Goal: Task Accomplishment & Management: Complete application form

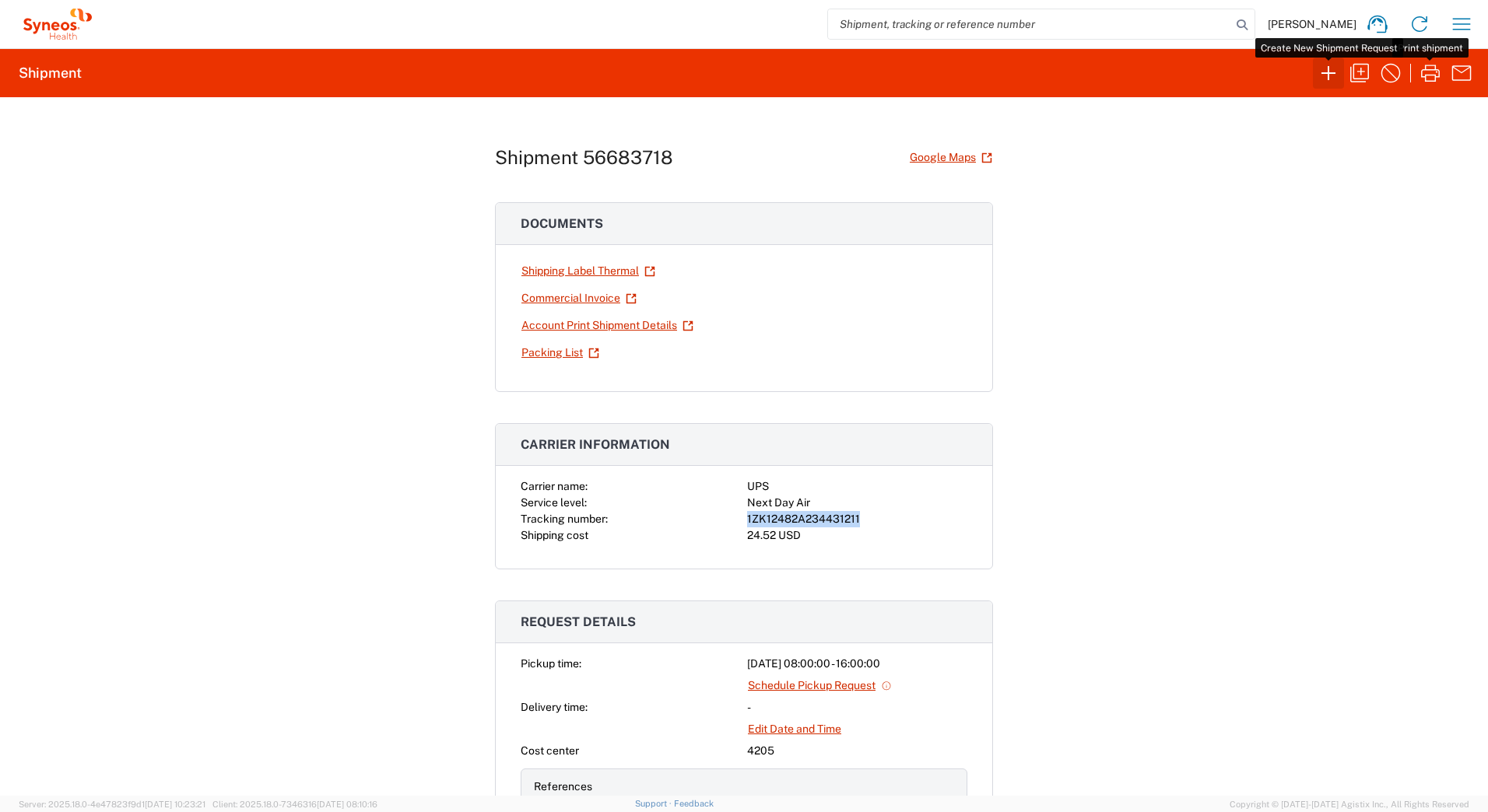
click at [1325, 71] on icon "button" at bounding box center [1328, 73] width 25 height 25
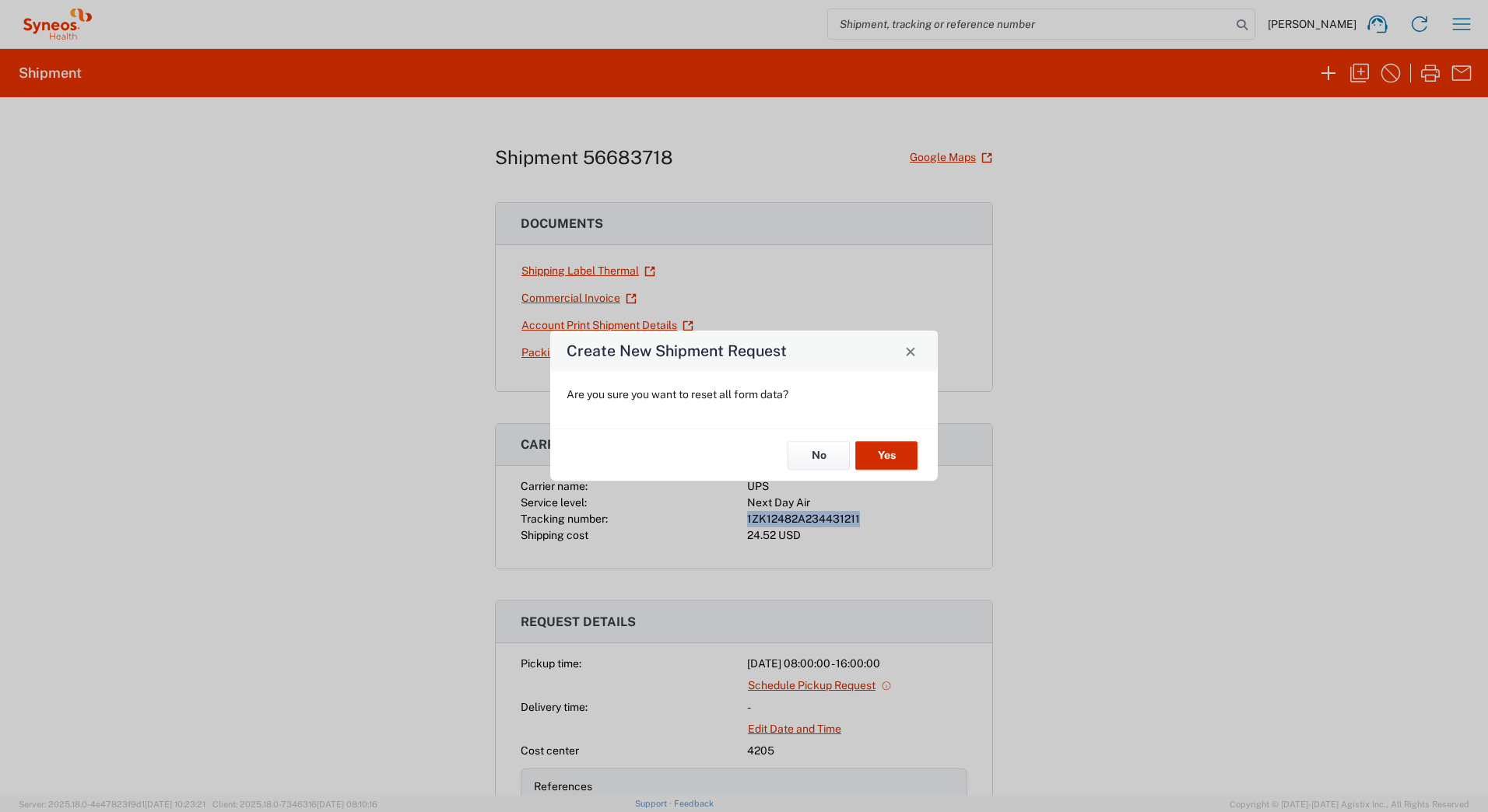
click at [889, 451] on button "Yes" at bounding box center [885, 455] width 62 height 29
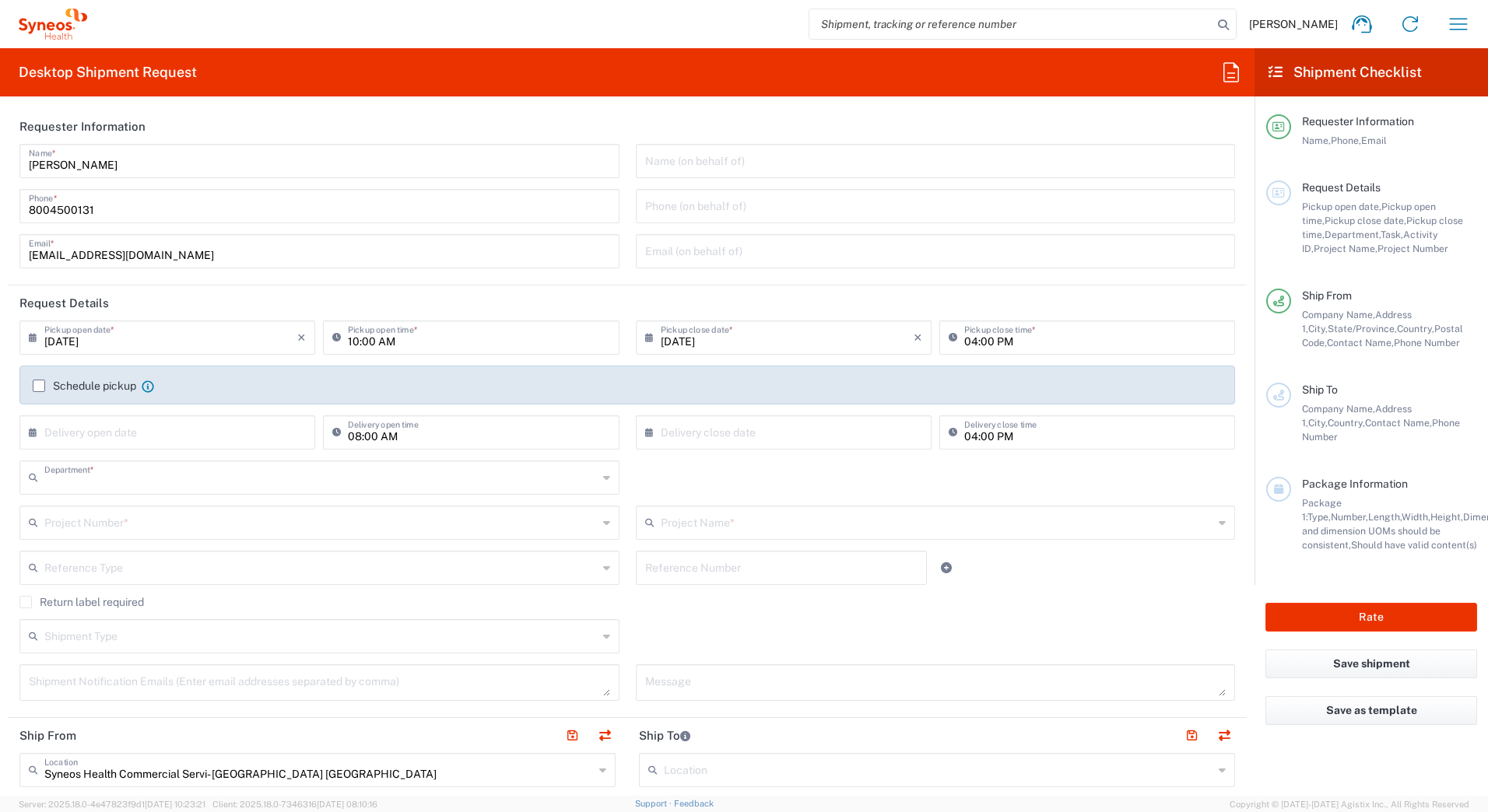
type input "4205"
type input "[US_STATE]"
type input "[GEOGRAPHIC_DATA]"
drag, startPoint x: 128, startPoint y: 153, endPoint x: 3, endPoint y: 152, distance: 125.0
click at [3, 160] on form "Requester Information [PERSON_NAME] Name * [PHONE_NUMBER] Phone * [EMAIL_ADDRES…" at bounding box center [627, 453] width 1254 height 687
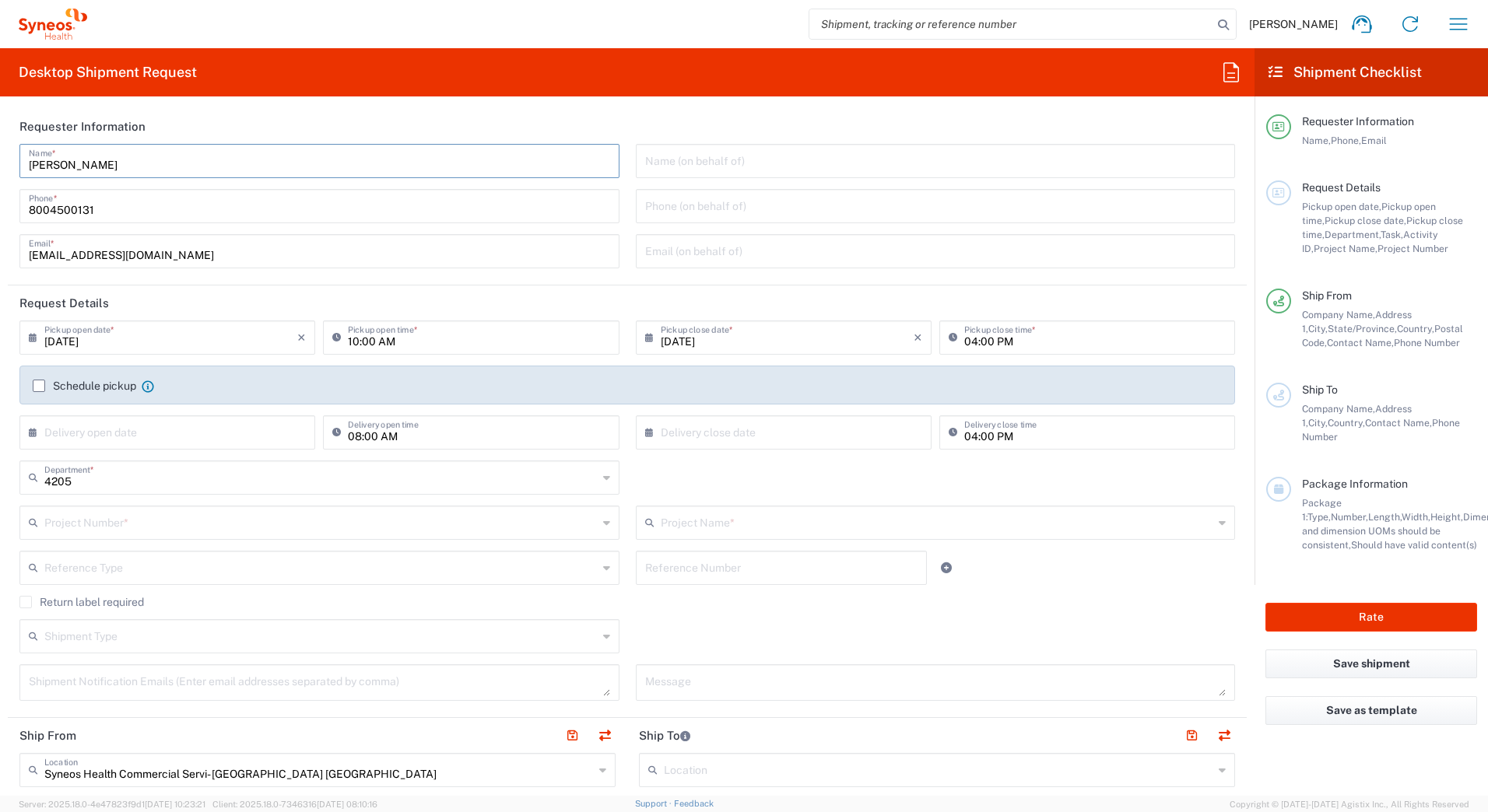
paste input "Syneos Deployments"
type input "Syneos Deployments"
click at [299, 119] on header "Requester Information" at bounding box center [627, 126] width 1239 height 35
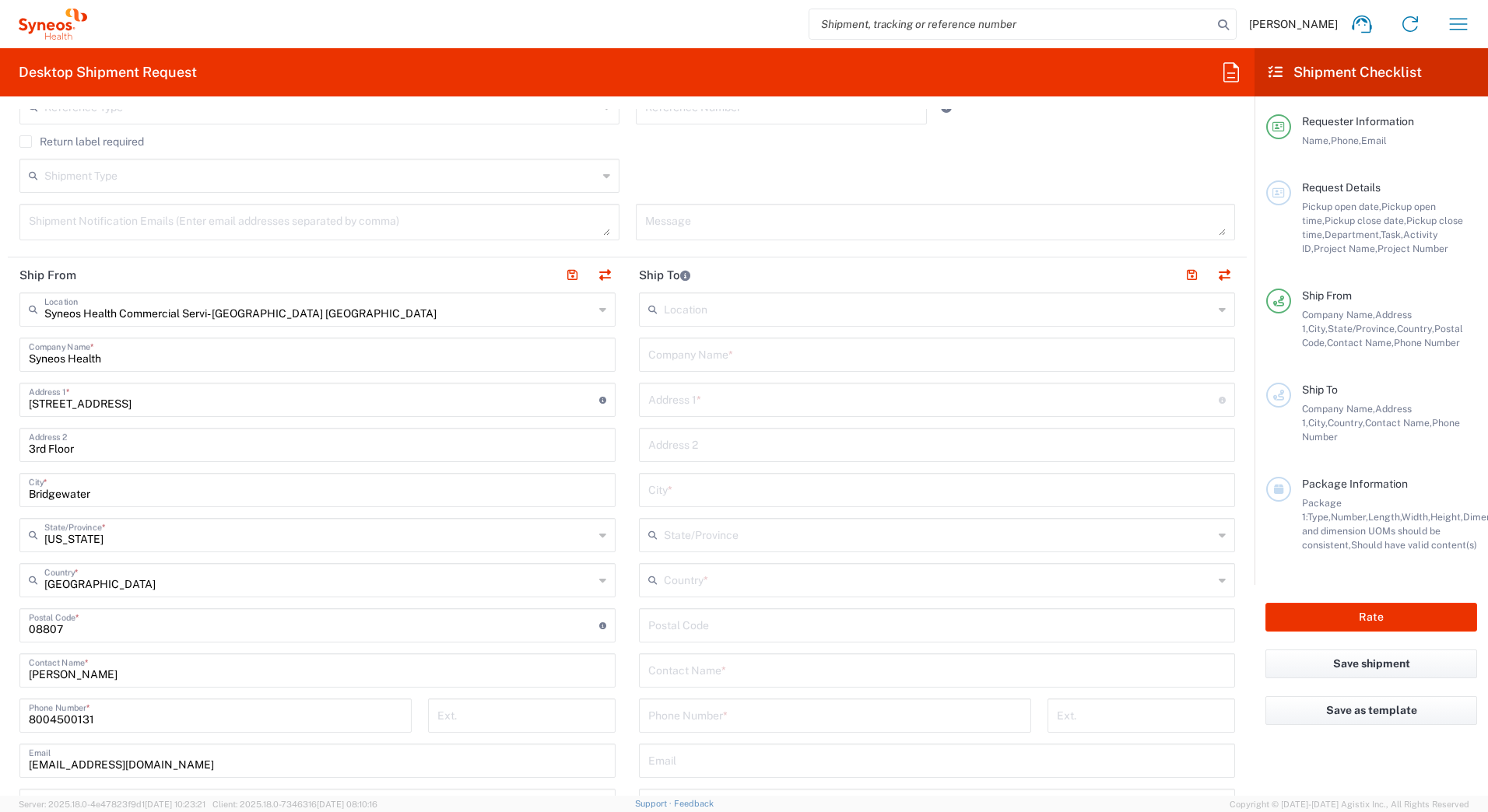
scroll to position [467, 0]
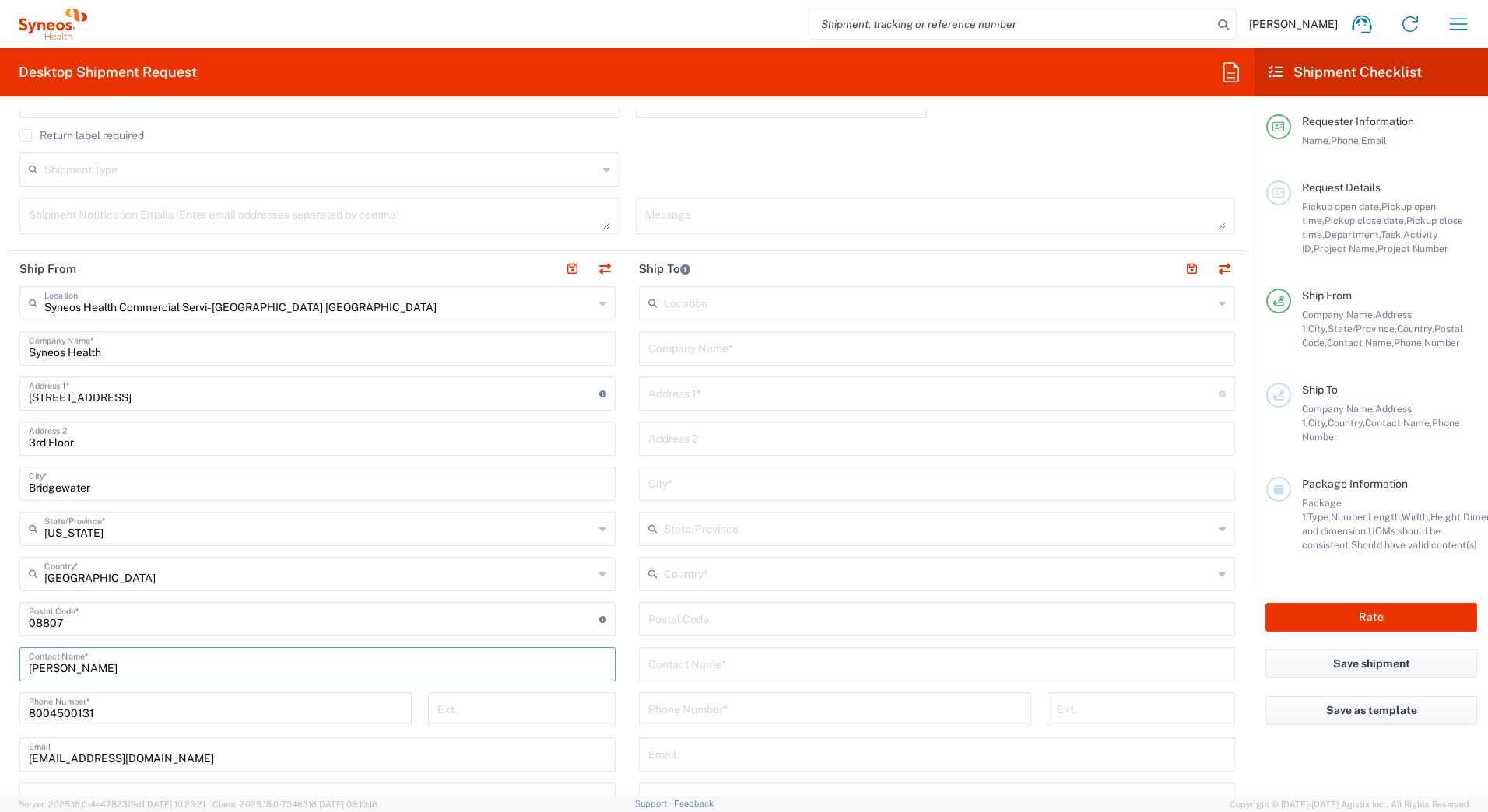
drag, startPoint x: 105, startPoint y: 670, endPoint x: 0, endPoint y: 668, distance: 105.0
click at [0, 669] on html "[PERSON_NAME] Home Shipment estimator Shipment tracking Desktop shipment reques…" at bounding box center [744, 406] width 1488 height 812
paste input "Syneos Deployments"
type input "Syneos Deployments"
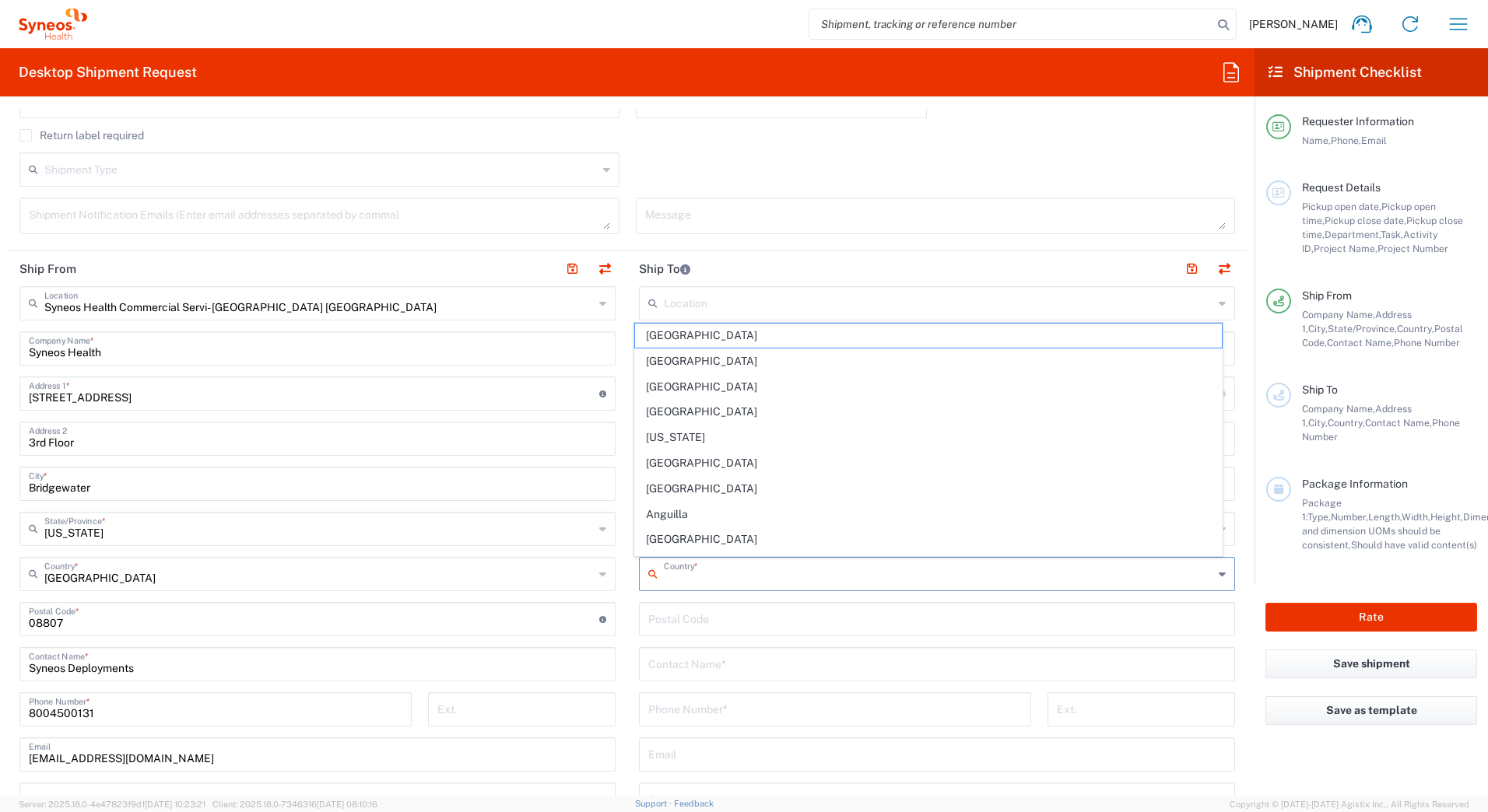
click at [666, 575] on input "text" at bounding box center [938, 572] width 550 height 28
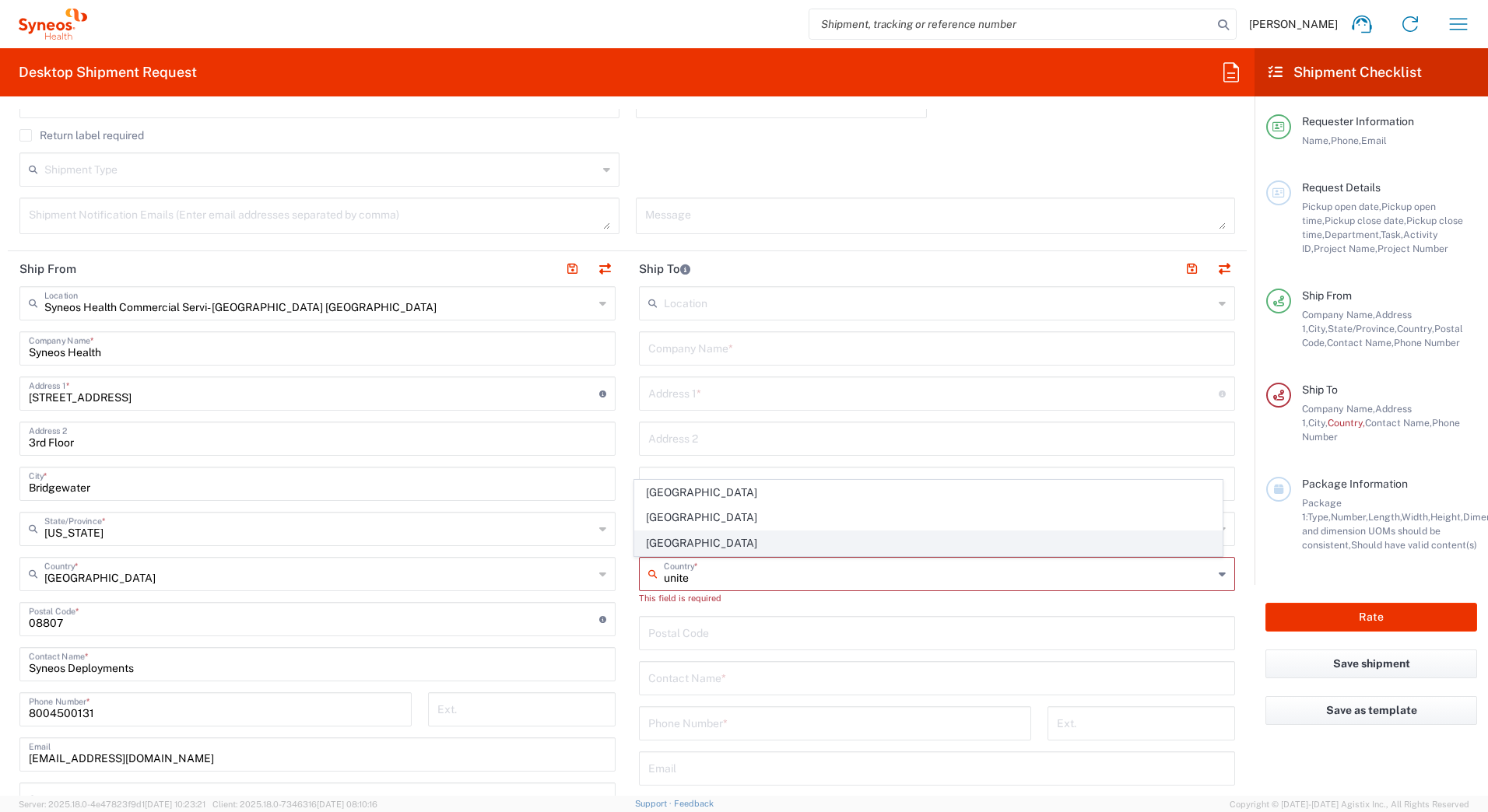
click at [685, 544] on span "[GEOGRAPHIC_DATA]" at bounding box center [929, 543] width 588 height 24
type input "[GEOGRAPHIC_DATA]"
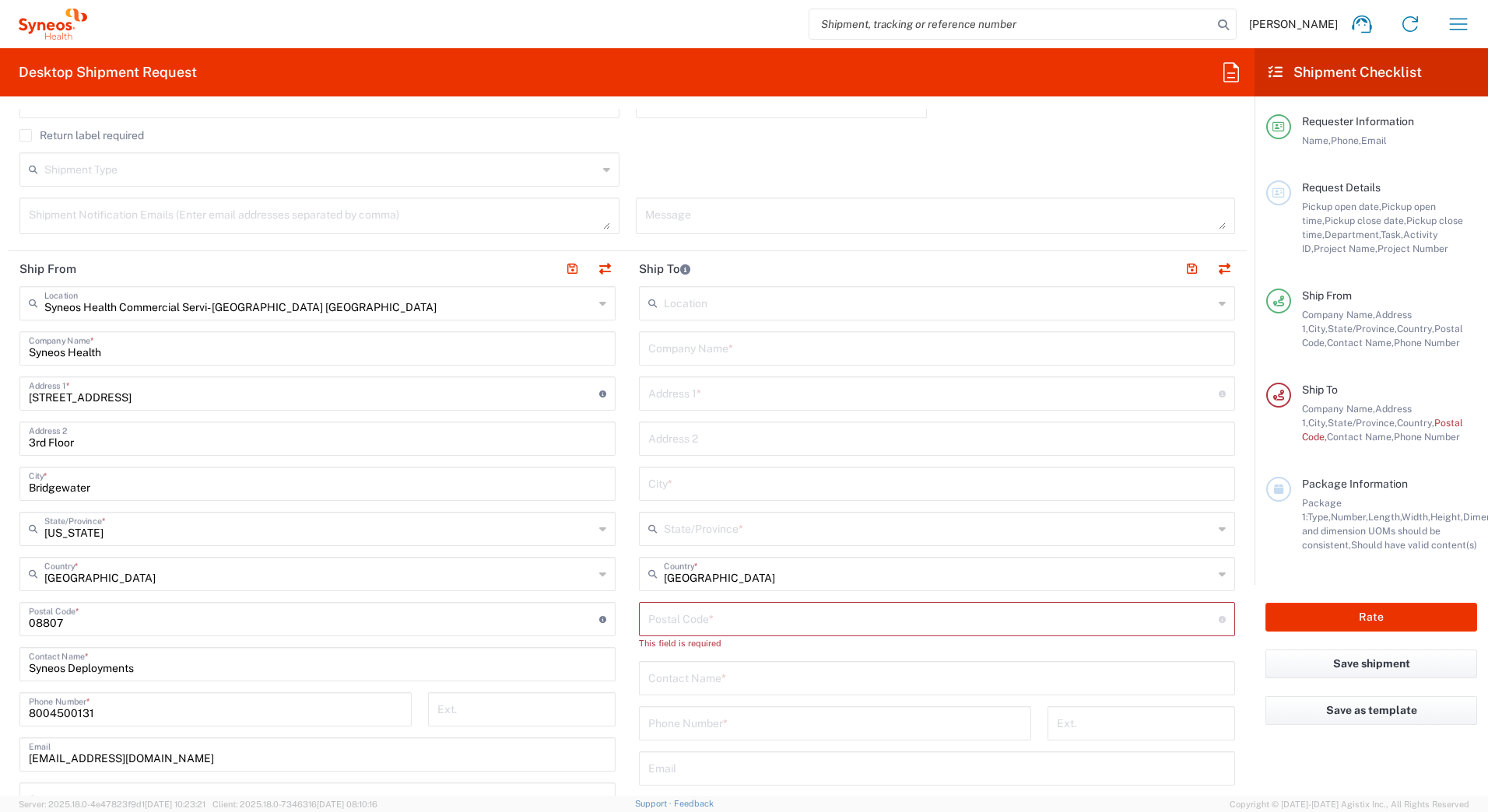
scroll to position [0, 0]
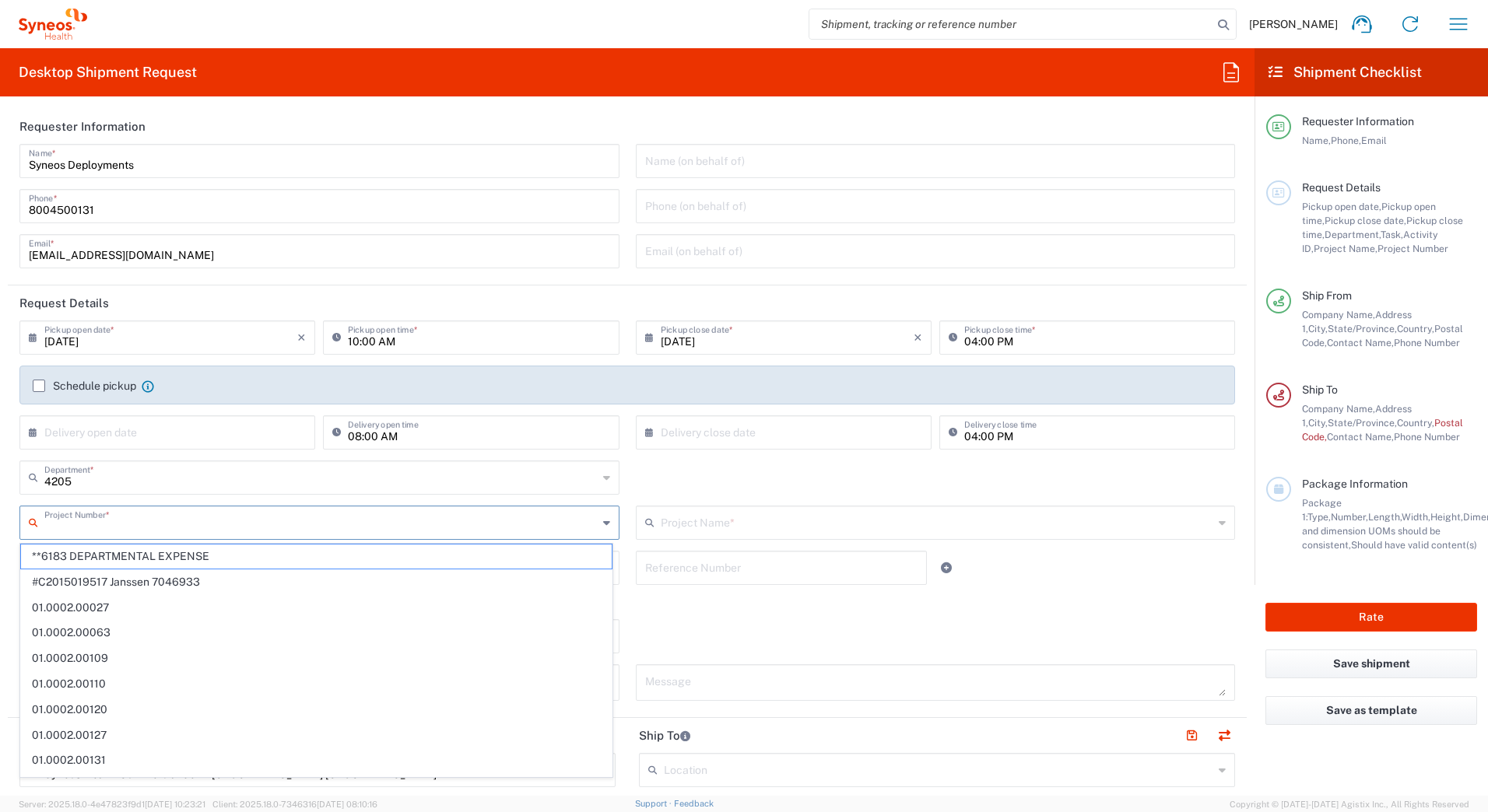
click at [63, 530] on input "text" at bounding box center [321, 521] width 553 height 28
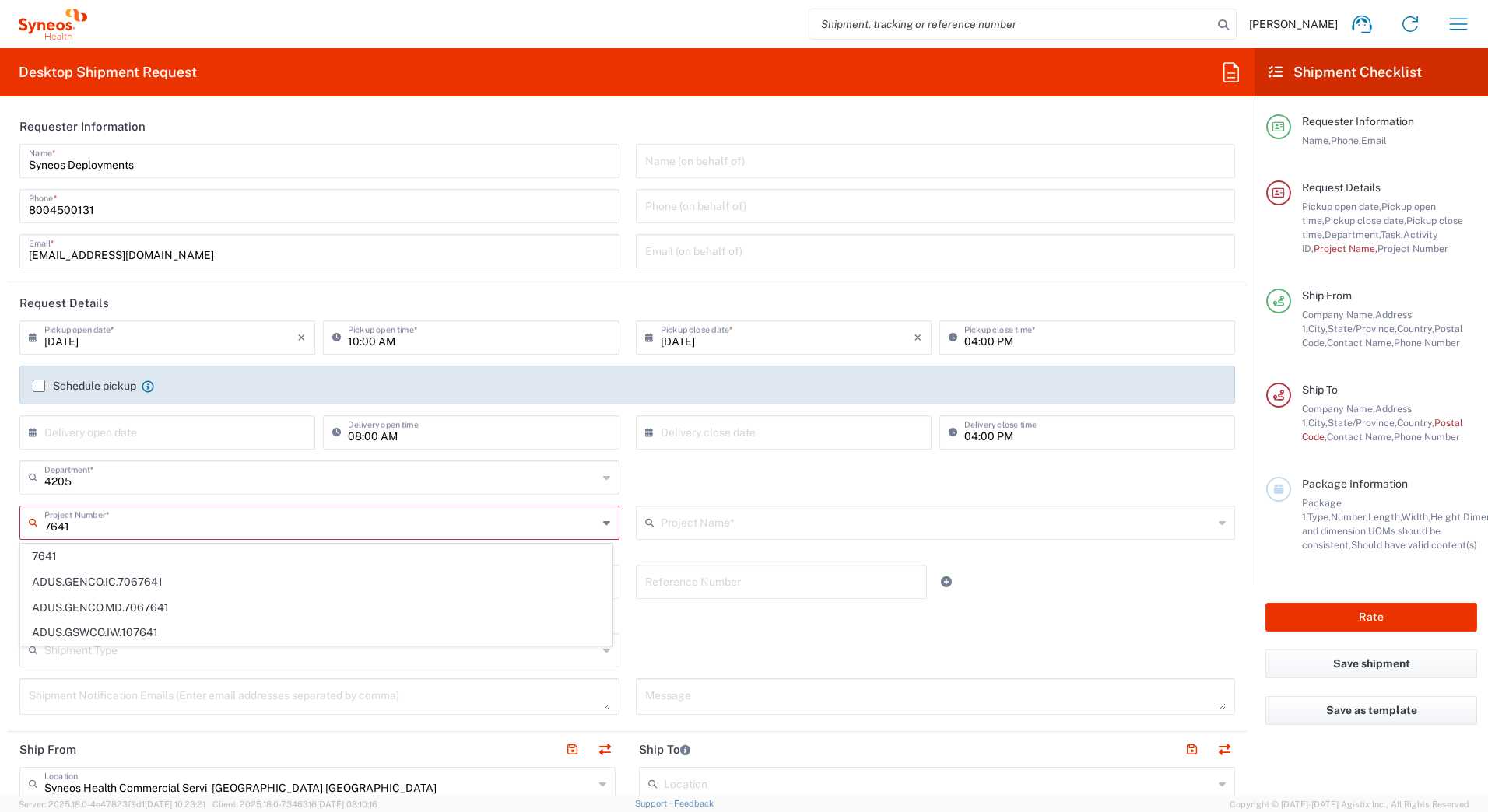
click at [106, 522] on input "7641" at bounding box center [321, 521] width 553 height 28
type input "7"
type input "6240"
click at [40, 555] on span "6240" at bounding box center [316, 556] width 590 height 24
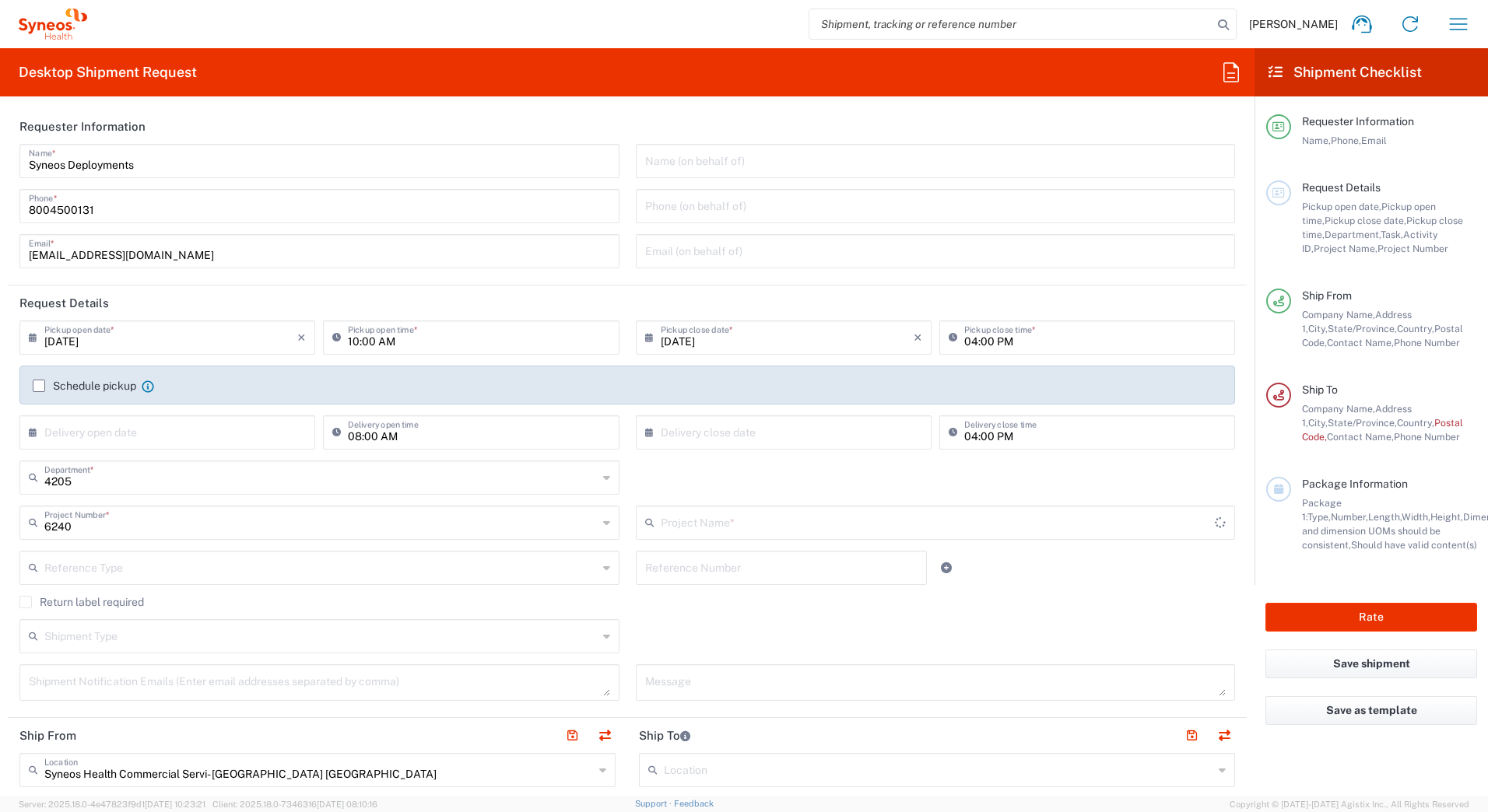
type input "TTI-US-Zydus-PerDiem-CE"
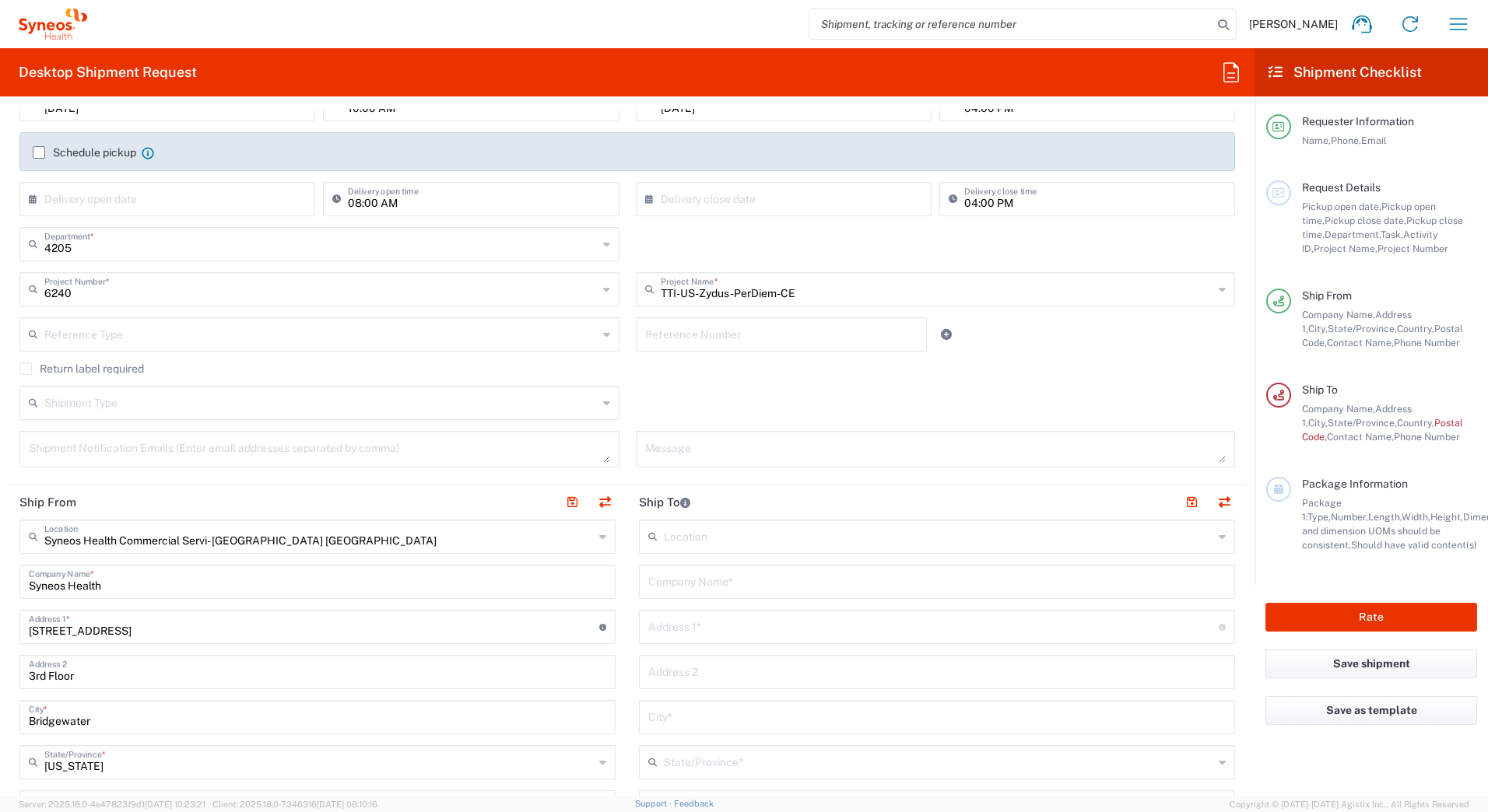
scroll to position [311, 0]
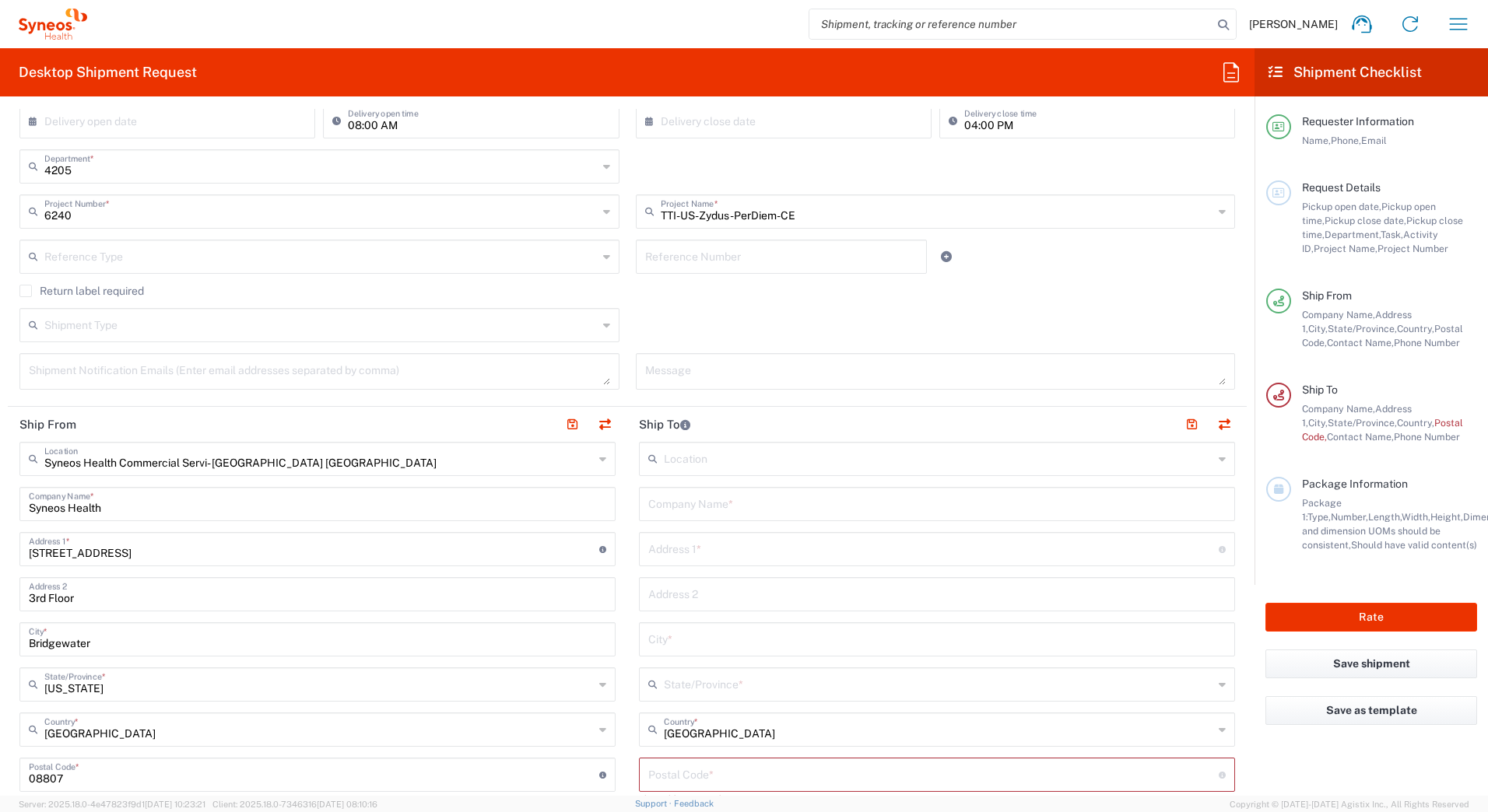
click at [773, 501] on input "text" at bounding box center [937, 503] width 577 height 28
paste input "[PERSON_NAME]"
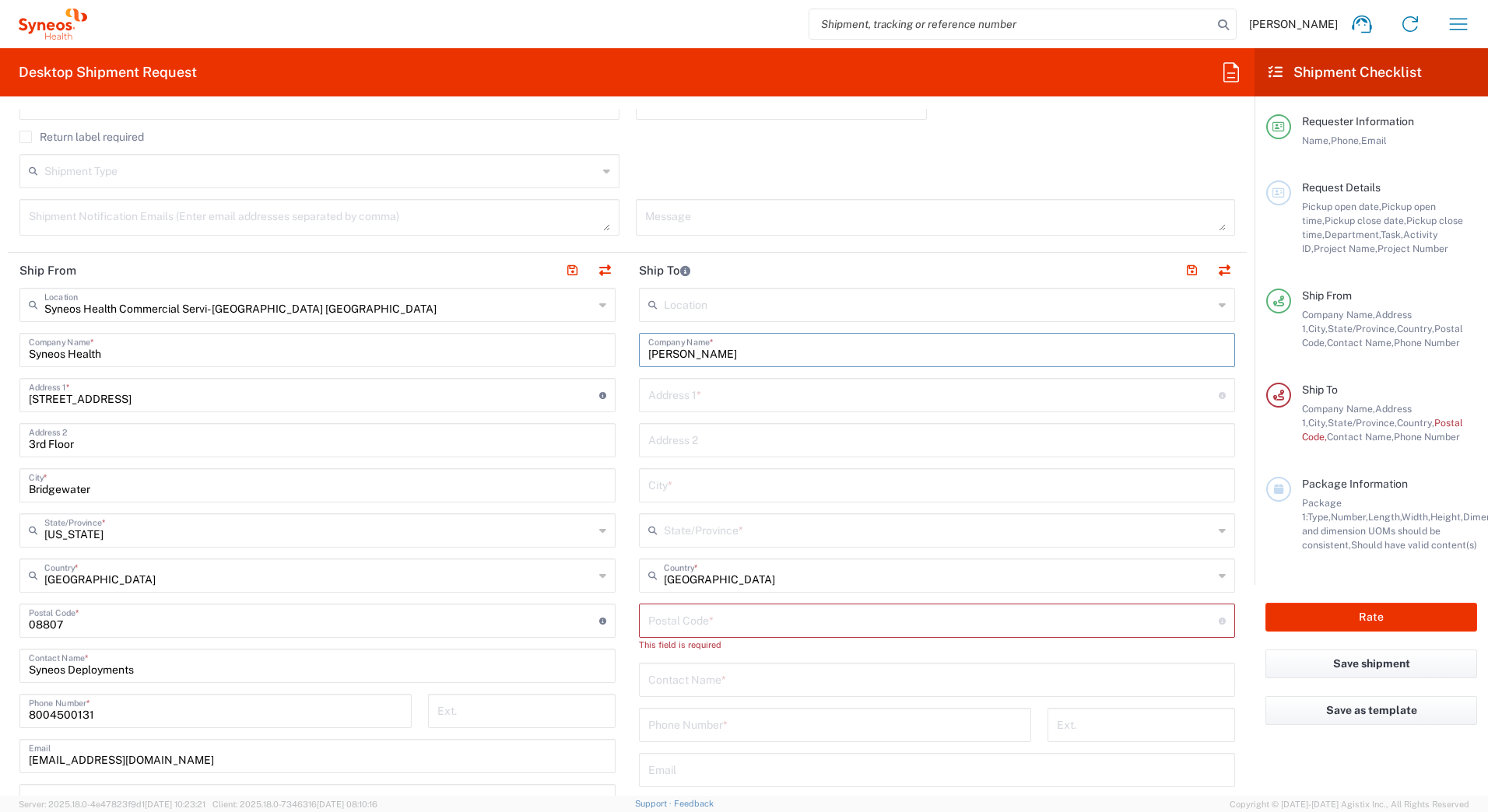
scroll to position [623, 0]
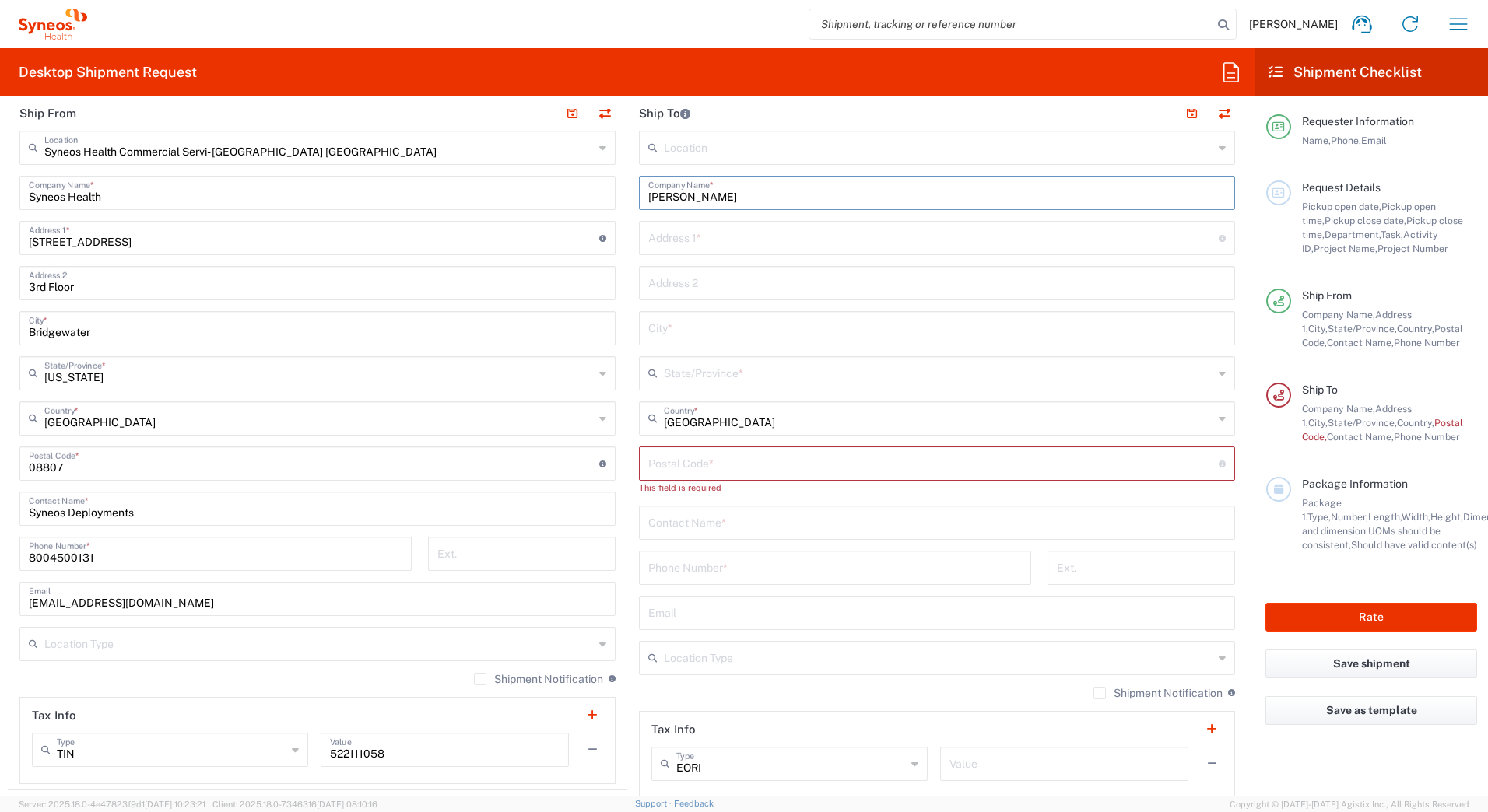
type input "[PERSON_NAME]"
click at [677, 525] on input "text" at bounding box center [937, 521] width 577 height 28
paste input "[PERSON_NAME]"
type input "[PERSON_NAME]"
click at [812, 238] on input "text" at bounding box center [934, 237] width 570 height 28
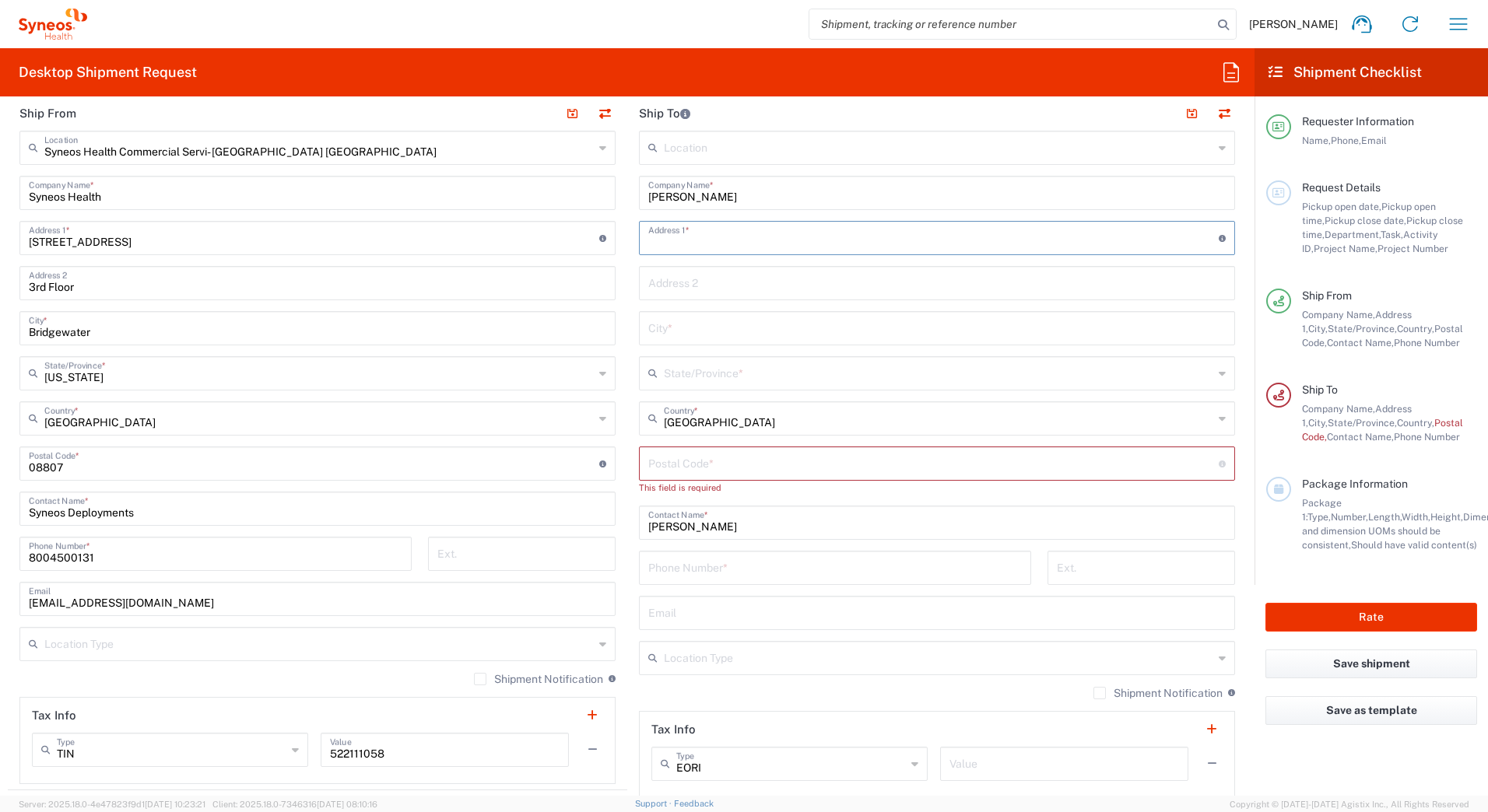
paste input "[STREET_ADDRESS]"
type input "[STREET_ADDRESS]"
click at [658, 332] on input "text" at bounding box center [937, 327] width 577 height 28
paste input "Ventura"
type input "Ventura"
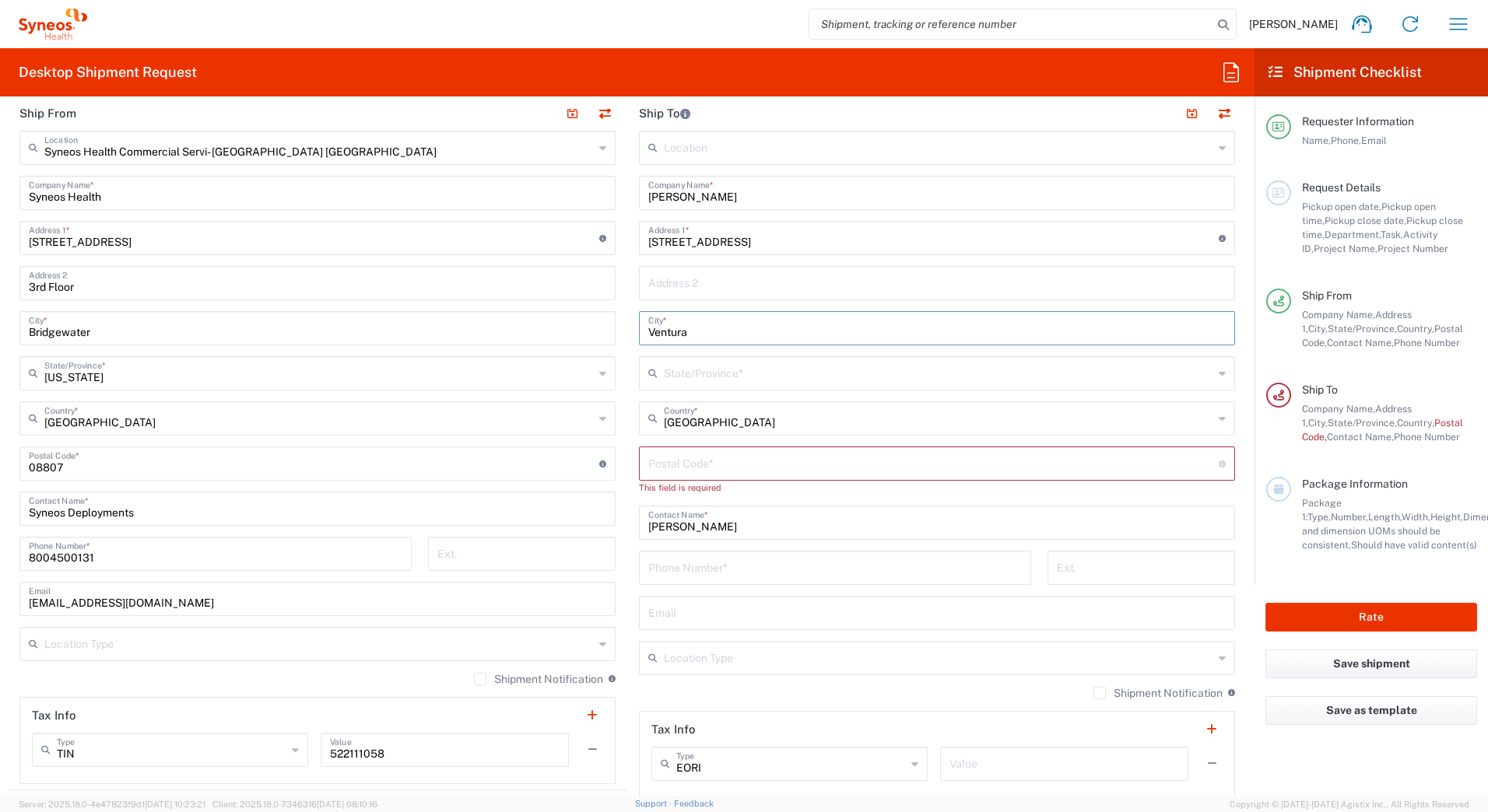
click at [671, 377] on input "text" at bounding box center [938, 372] width 550 height 28
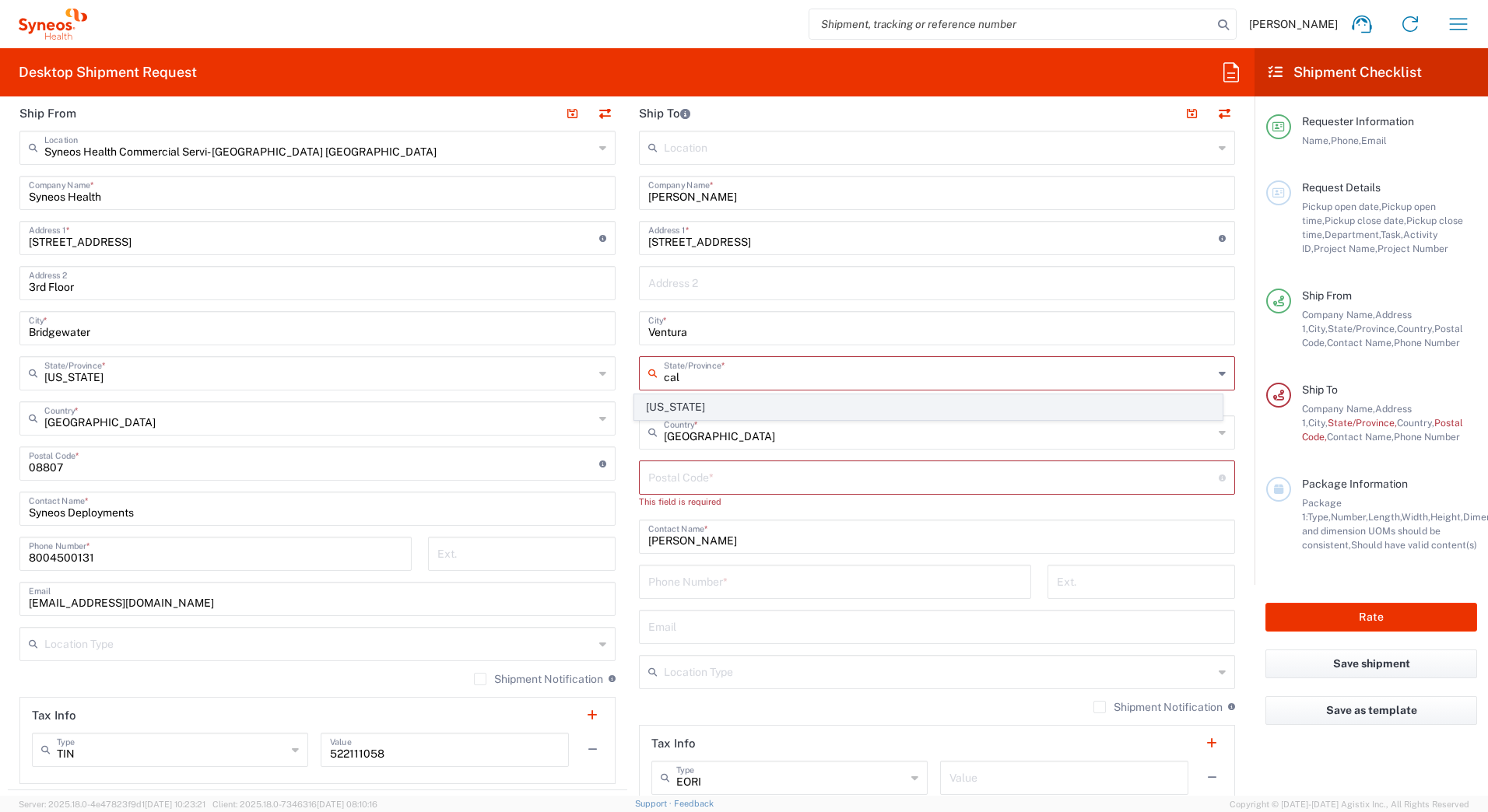
click at [674, 409] on span "[US_STATE]" at bounding box center [929, 407] width 588 height 24
type input "[US_STATE]"
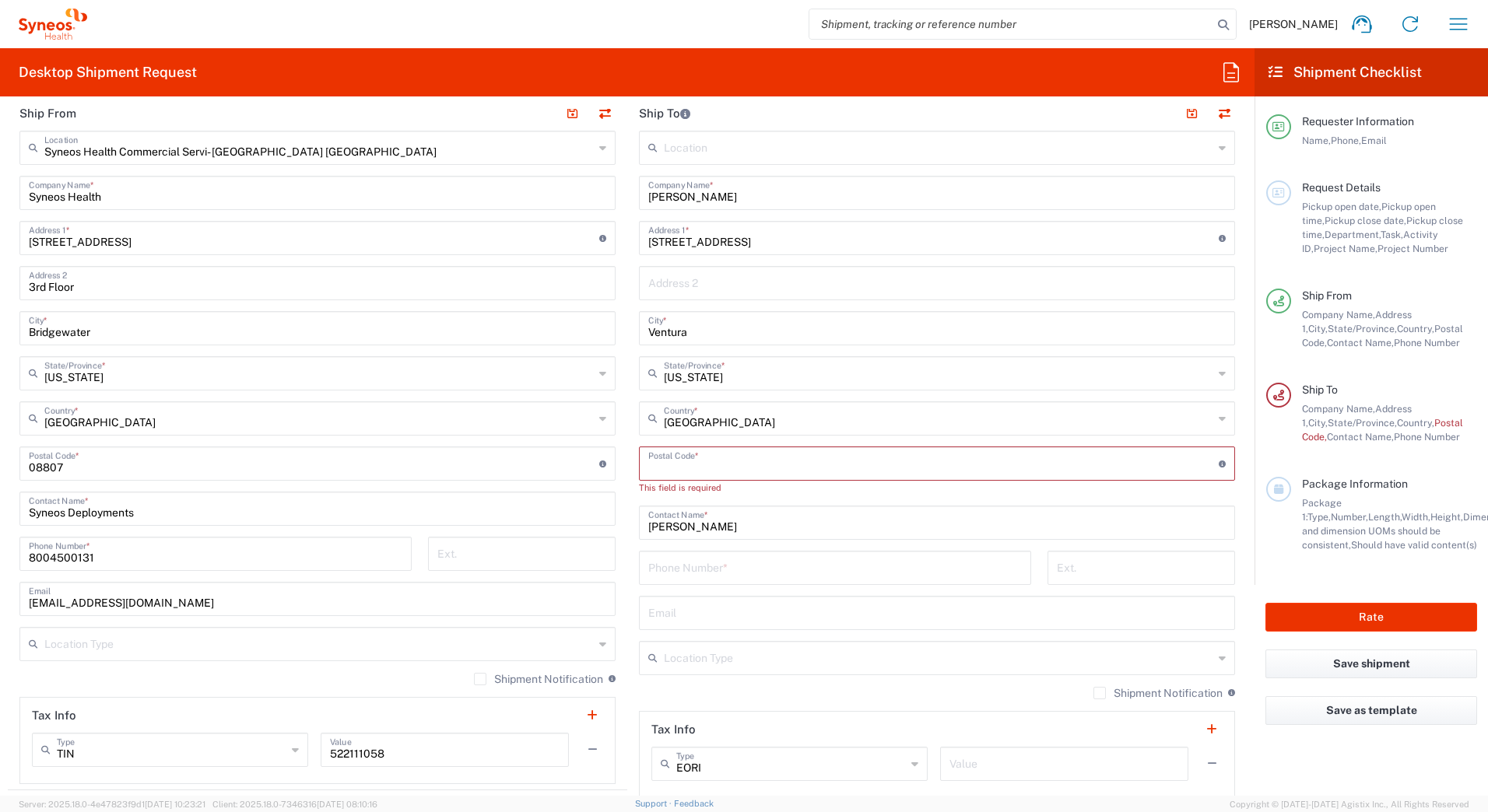
click at [657, 465] on input "undefined" at bounding box center [934, 462] width 570 height 28
paste input "93001"
type input "93001"
click at [768, 551] on input "tel" at bounding box center [835, 552] width 374 height 28
paste input "8183891222"
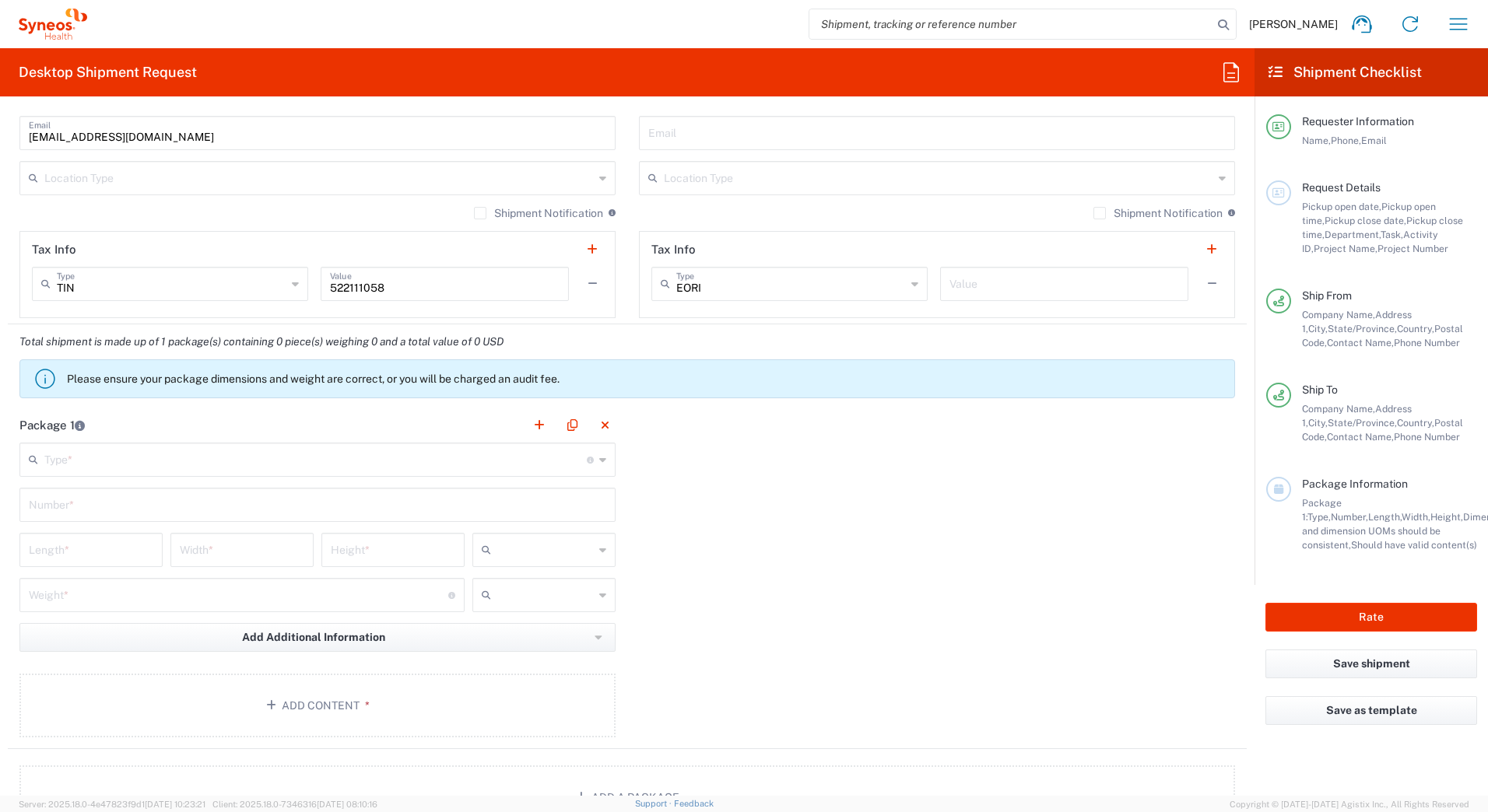
scroll to position [1090, 0]
type input "8183891222"
click at [53, 456] on input "text" at bounding box center [316, 457] width 542 height 28
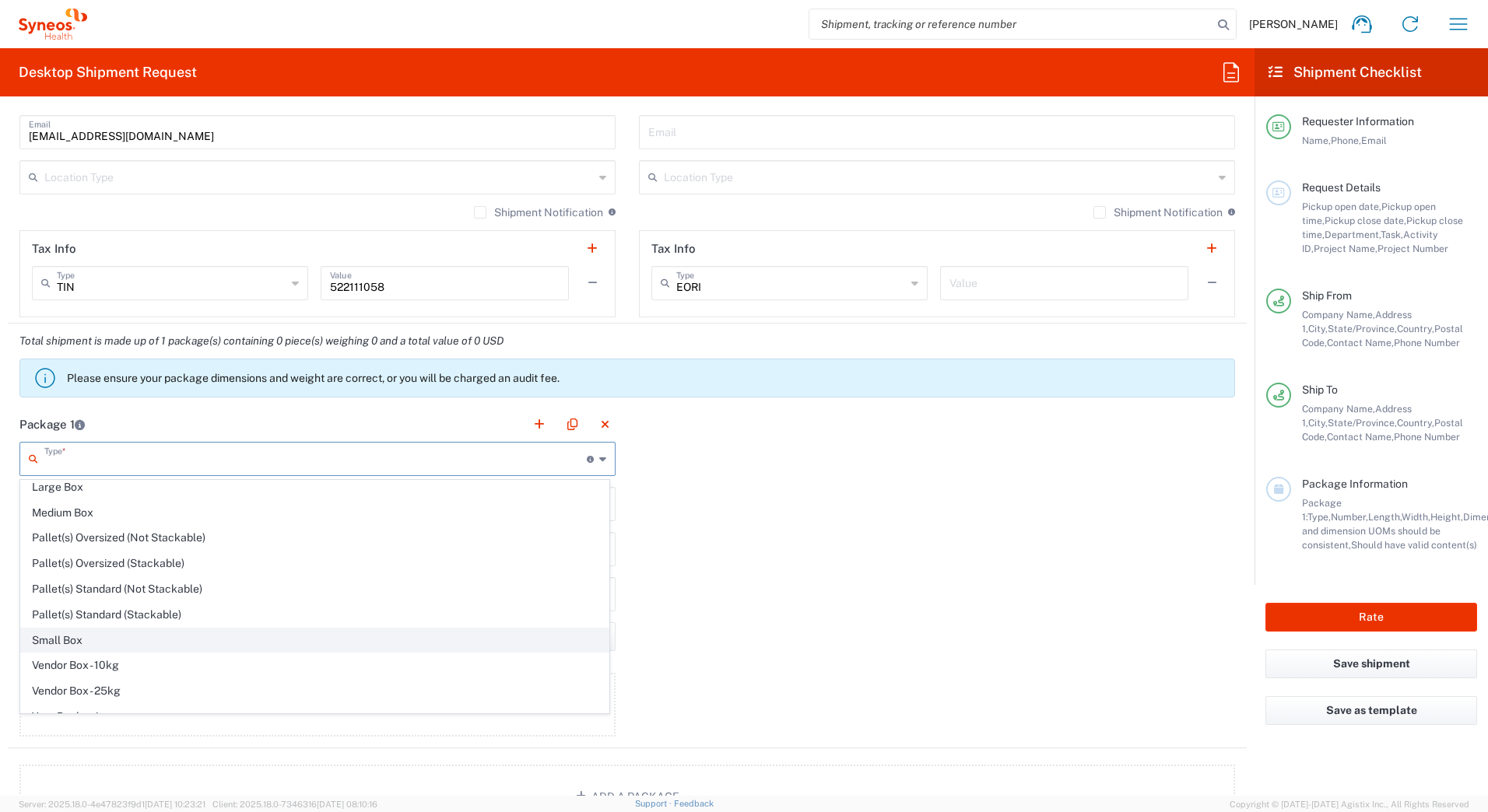
scroll to position [48, 0]
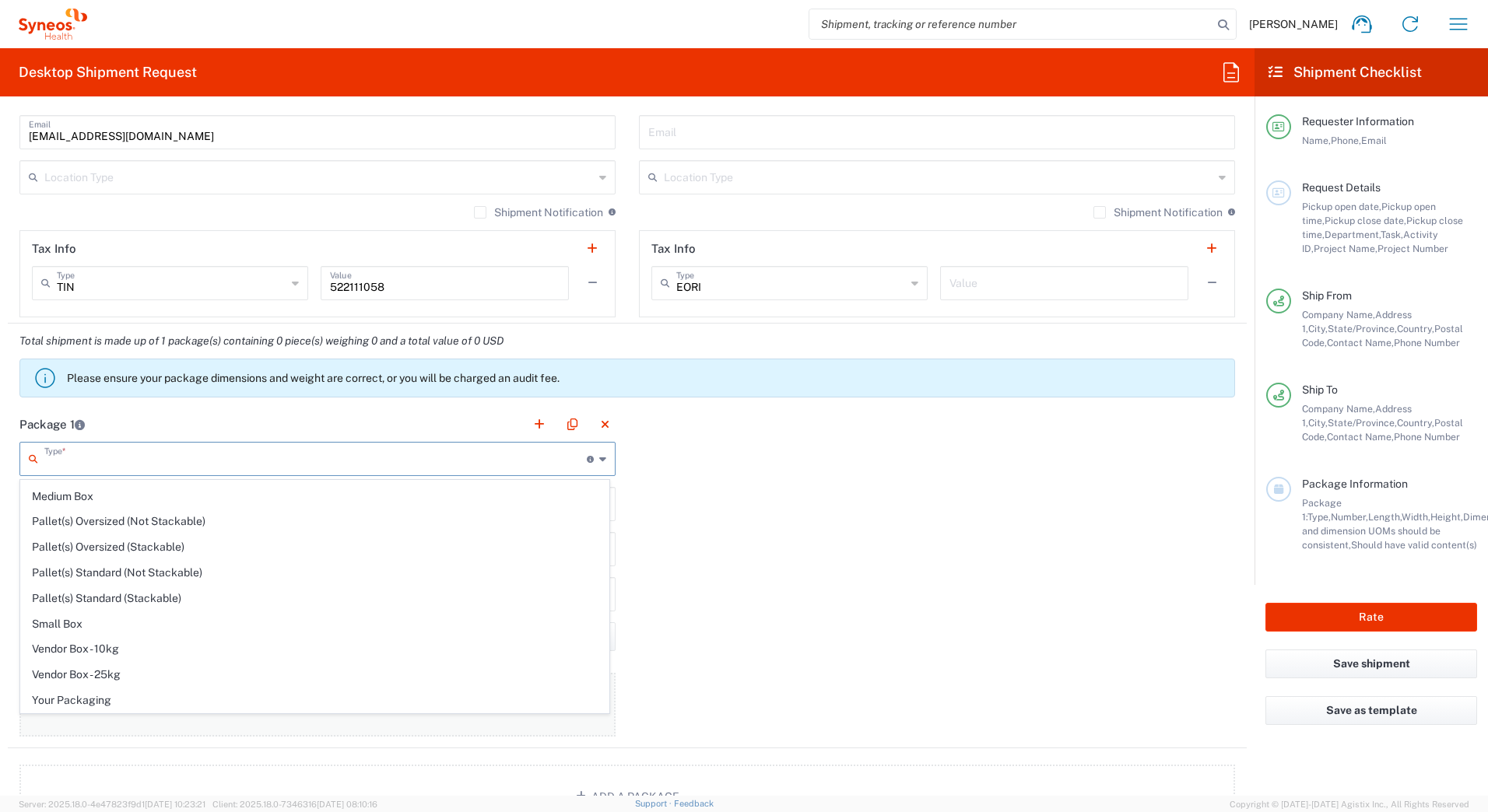
click at [66, 701] on span "Your Packaging" at bounding box center [315, 700] width 588 height 24
type input "Your Packaging"
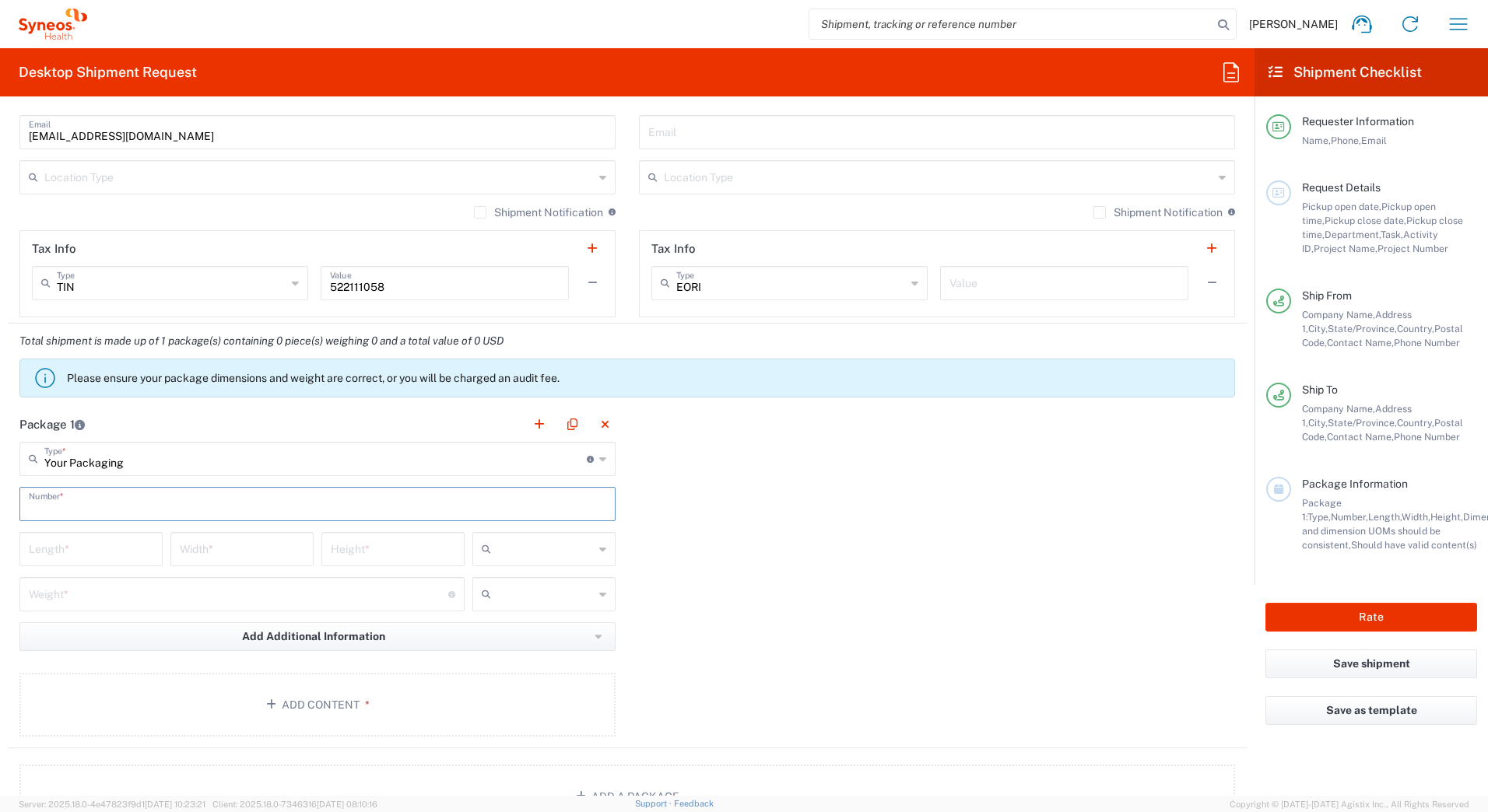
click at [68, 503] on input "text" at bounding box center [317, 503] width 577 height 28
type input "1"
click at [67, 555] on input "number" at bounding box center [90, 548] width 125 height 28
type input "20"
type input "16"
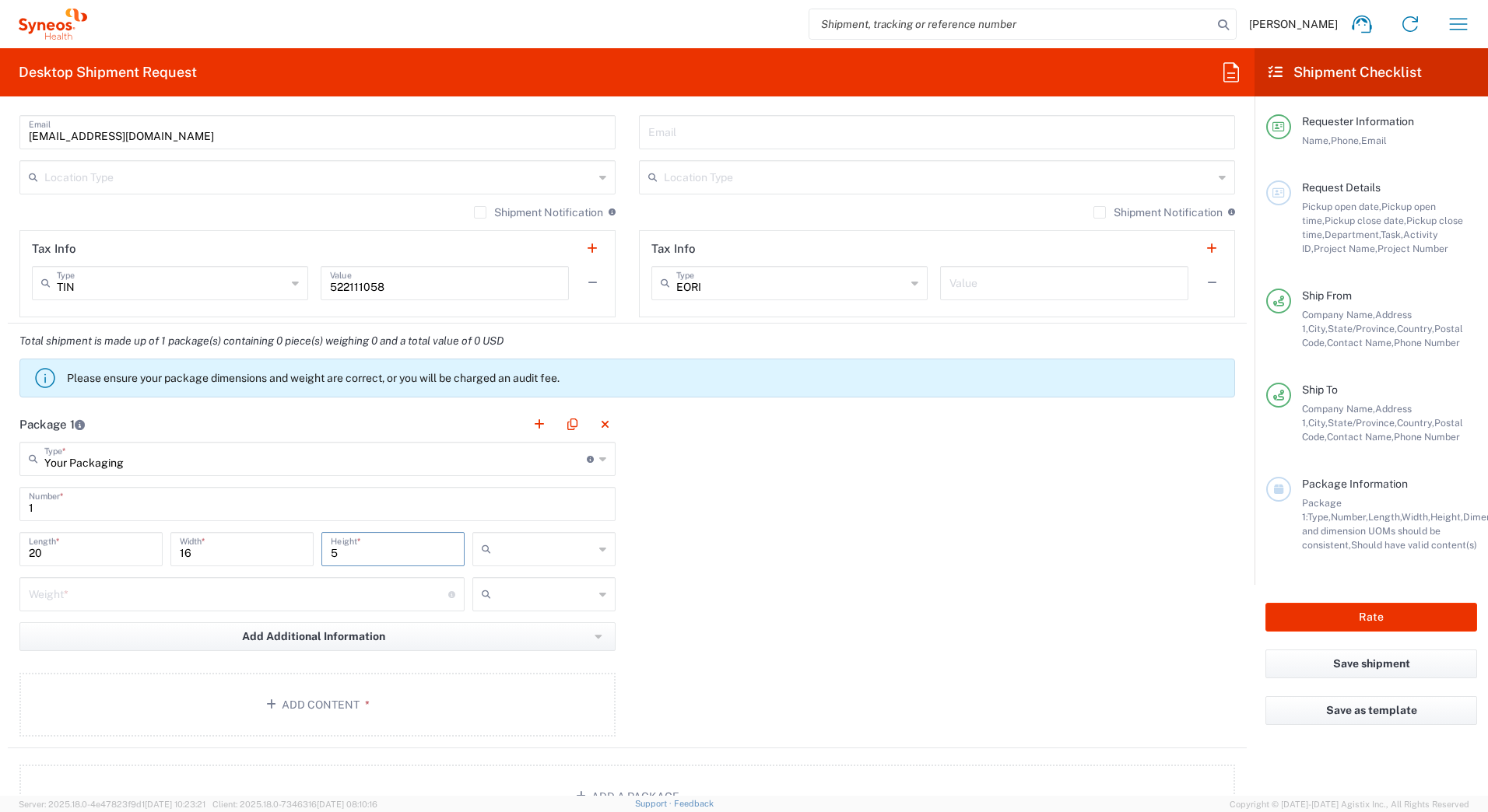
type input "5"
click at [504, 548] on input "text" at bounding box center [545, 550] width 96 height 25
click at [492, 645] on span "in" at bounding box center [539, 634] width 139 height 24
type input "in"
click at [246, 602] on input "number" at bounding box center [238, 593] width 419 height 28
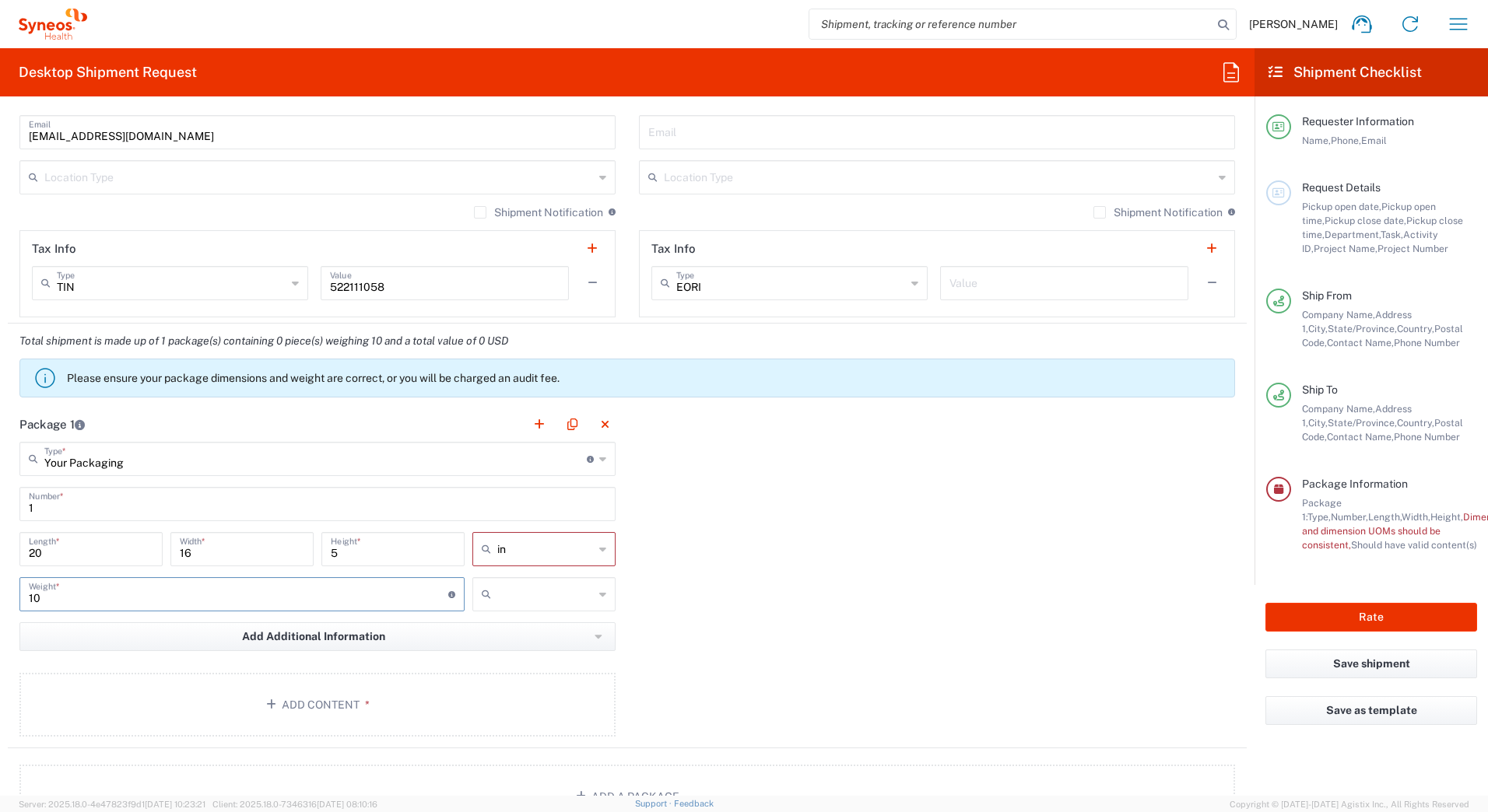
type input "10"
click at [549, 592] on input "text" at bounding box center [545, 594] width 96 height 25
click at [501, 660] on span "lbs" at bounding box center [539, 653] width 139 height 24
type input "lbs"
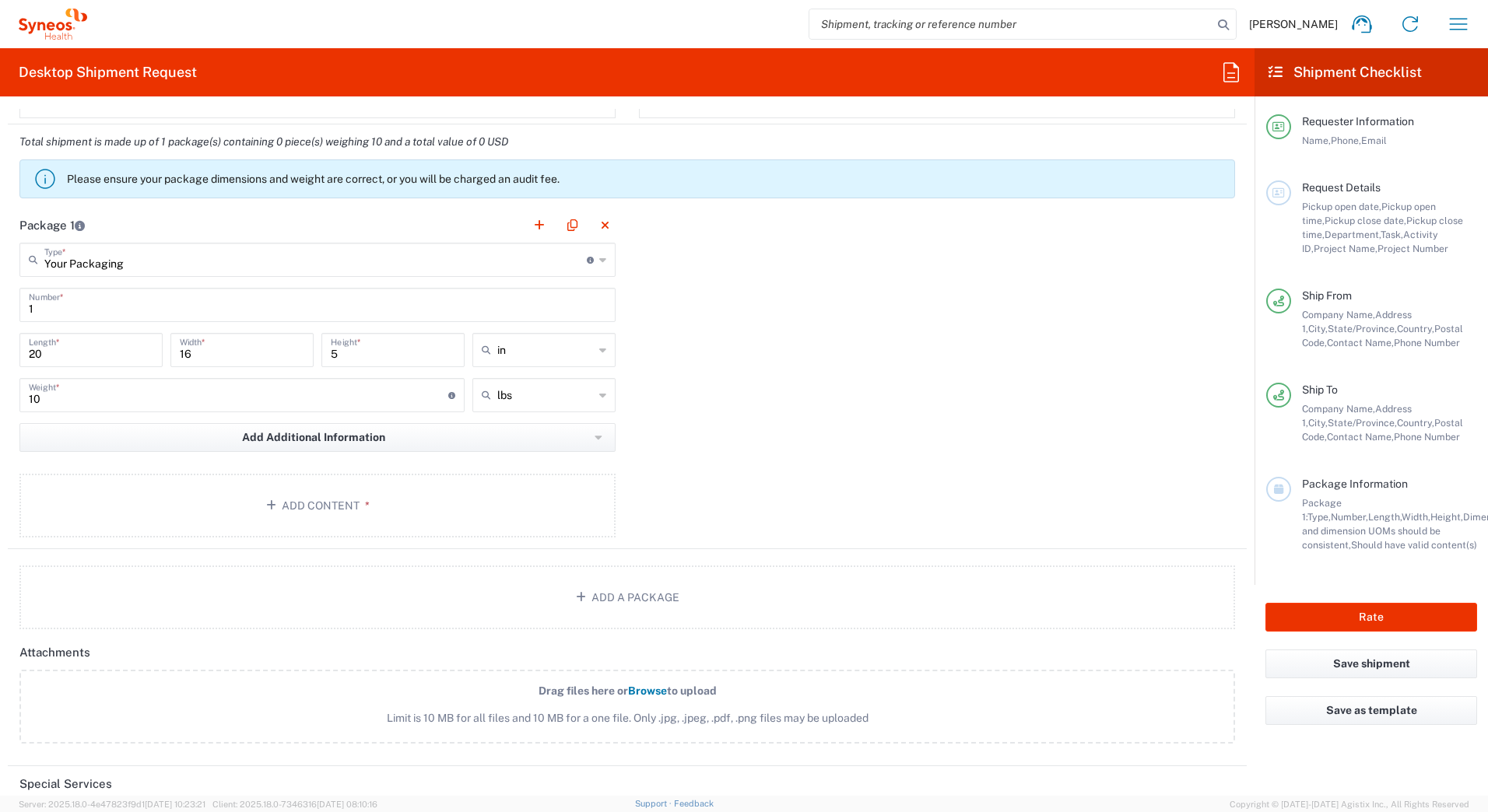
scroll to position [1323, 0]
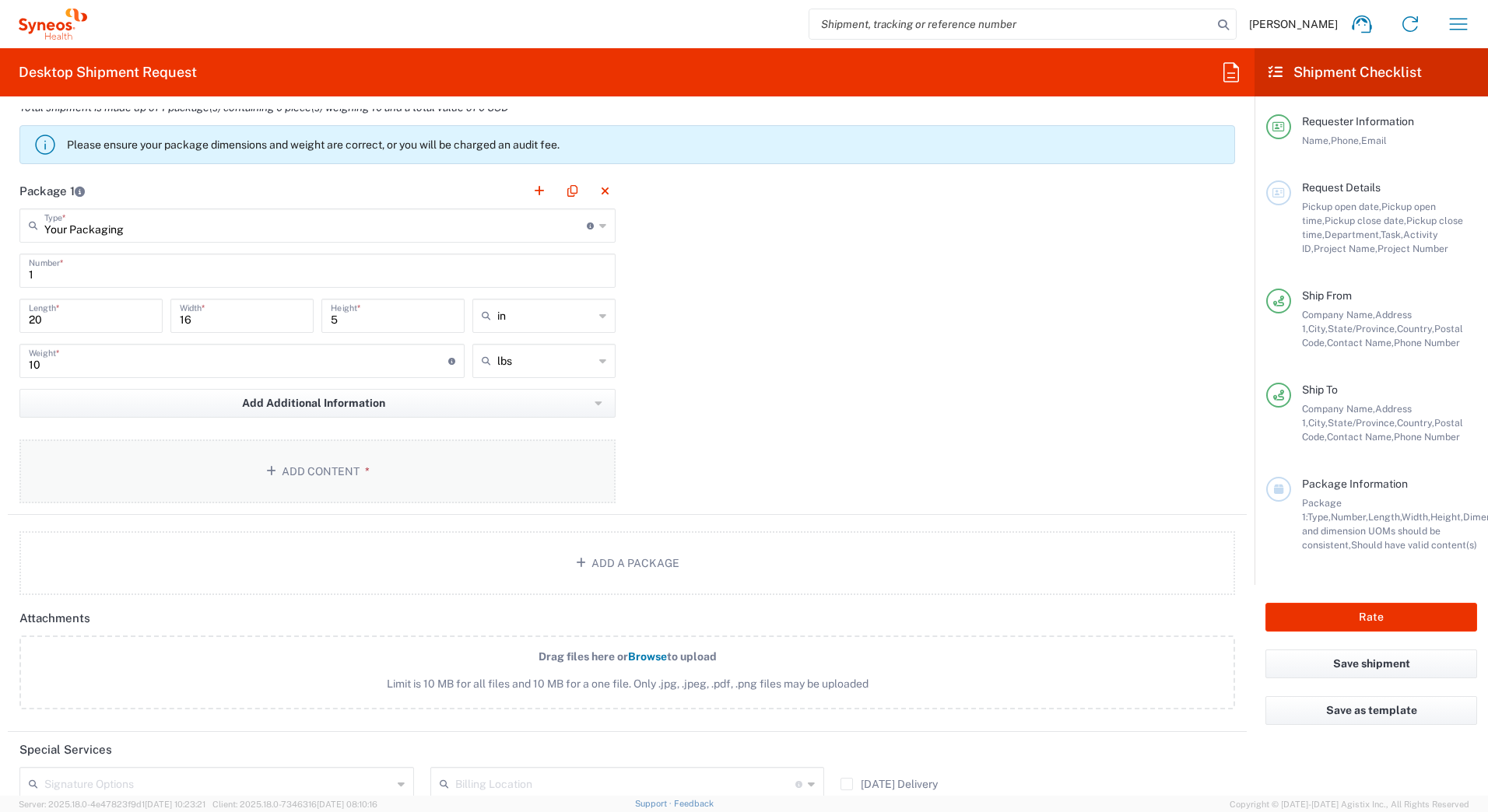
click at [281, 474] on button "Add Content *" at bounding box center [317, 471] width 596 height 64
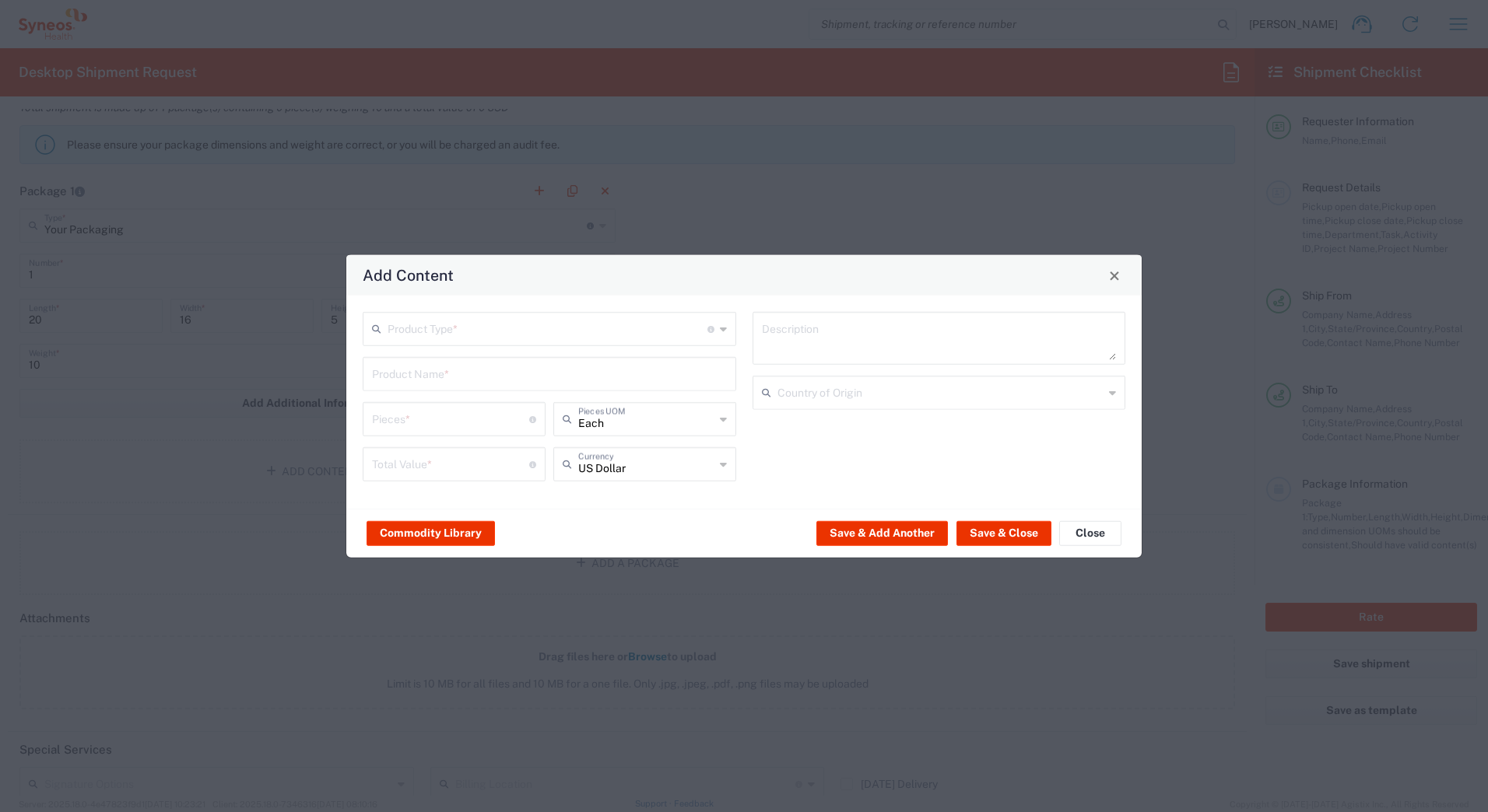
click at [422, 336] on input "text" at bounding box center [548, 328] width 319 height 28
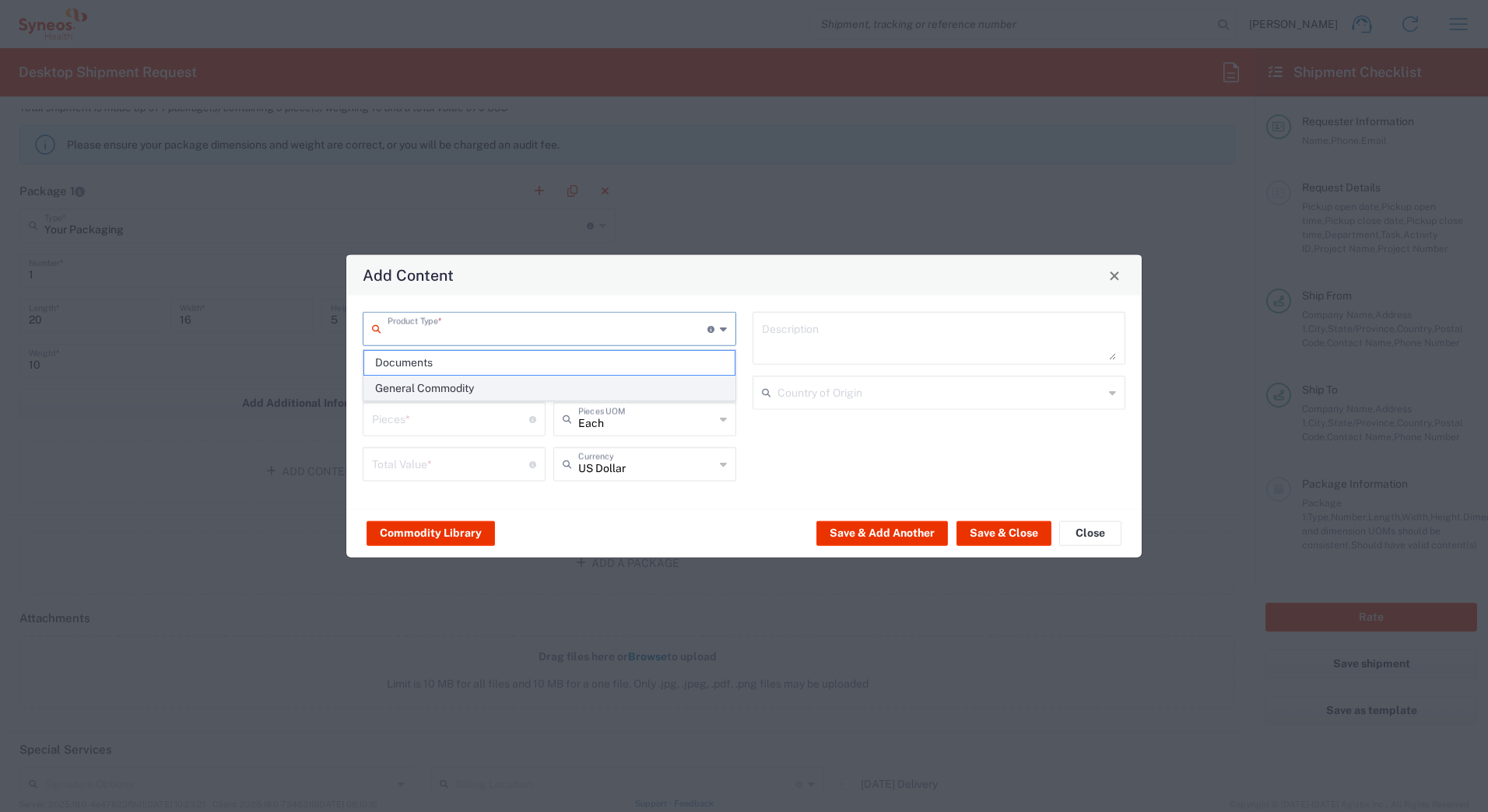
click at [421, 385] on span "General Commodity" at bounding box center [550, 388] width 371 height 24
type input "General Commodity"
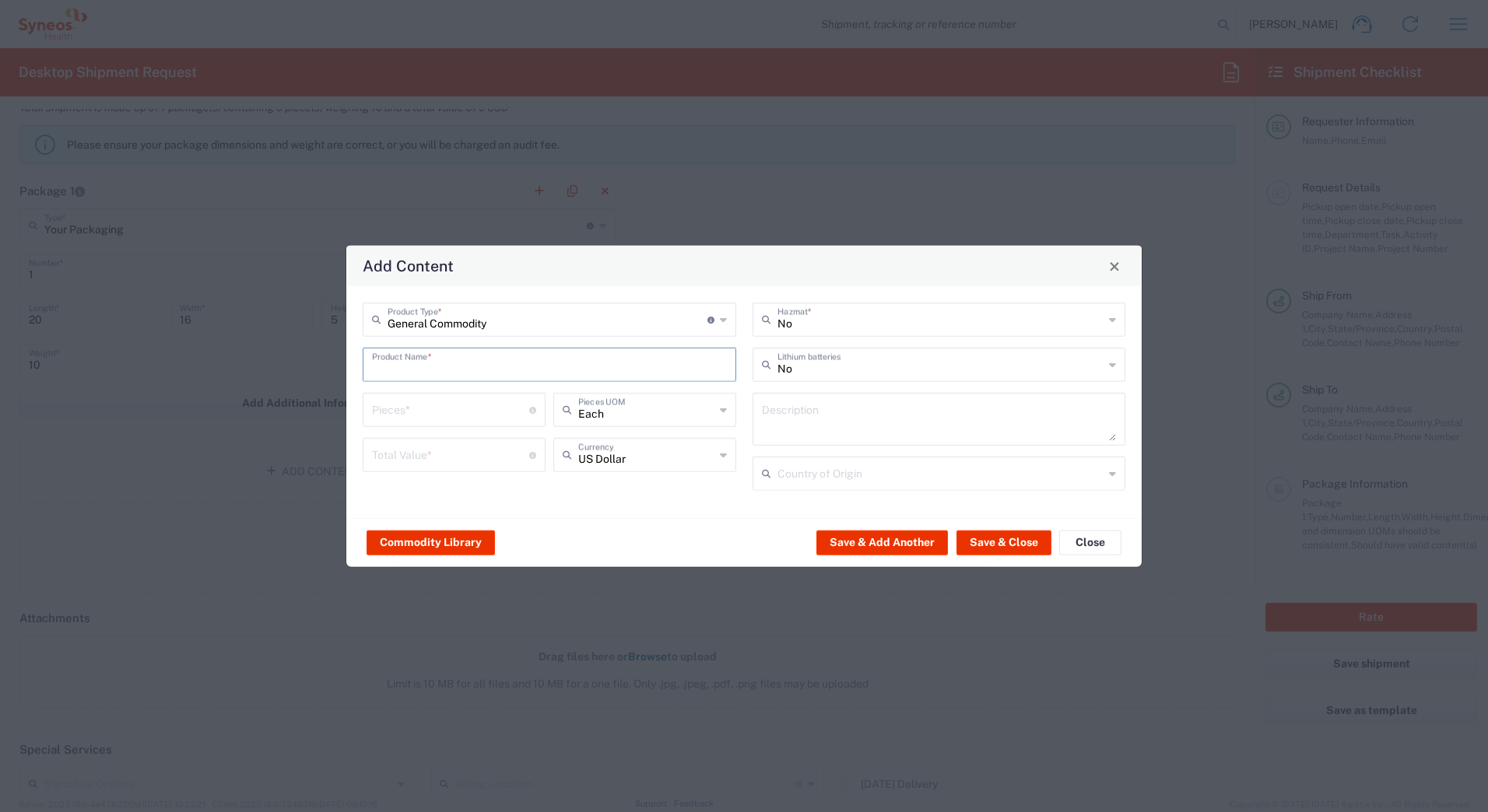
click at [409, 363] on input "text" at bounding box center [549, 363] width 355 height 28
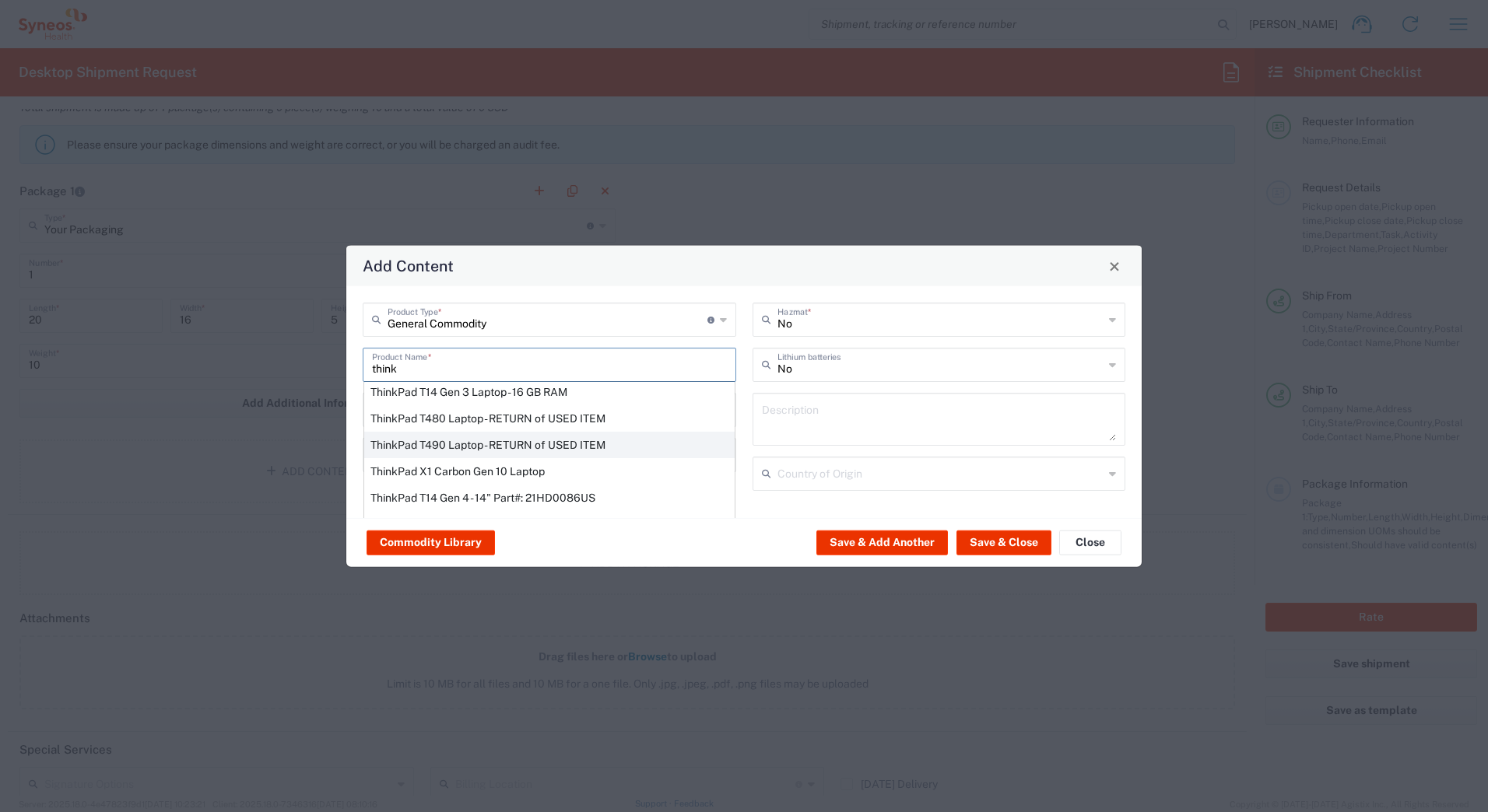
scroll to position [78, 0]
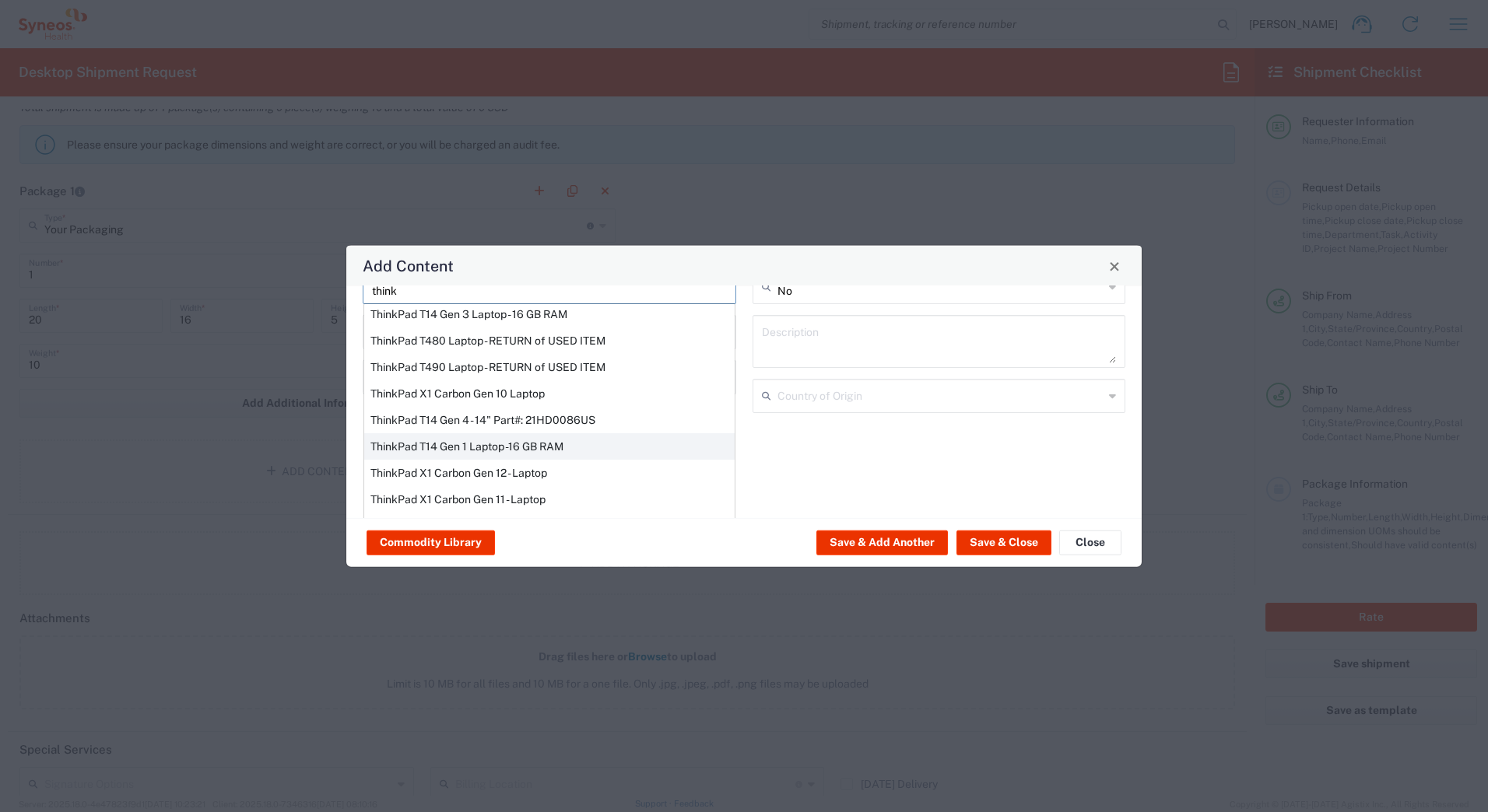
click at [392, 445] on div "ThinkPad T14 Gen 1 Laptop -16 GB RAM" at bounding box center [550, 447] width 371 height 27
type input "ThinkPad T14 Gen 1 Laptop -16 GB RAM"
type textarea "Intel Core i5-10210U- 14"- 512 GB SSD"
type input "[GEOGRAPHIC_DATA]"
type input "Yes"
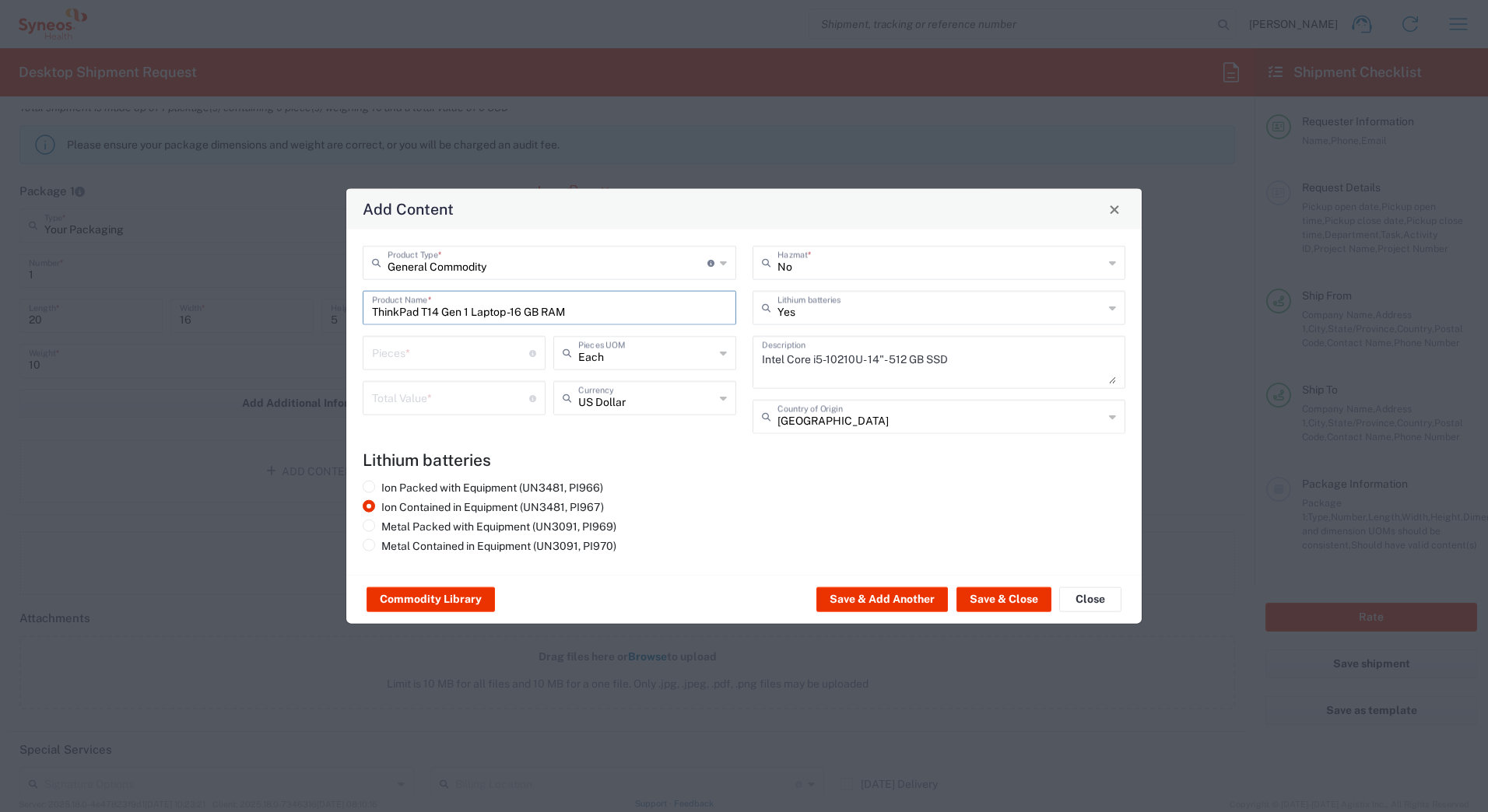
scroll to position [0, 0]
click at [391, 347] on input "number" at bounding box center [450, 352] width 157 height 28
type input "1"
click at [397, 398] on input "number" at bounding box center [450, 396] width 157 height 28
type input "1000"
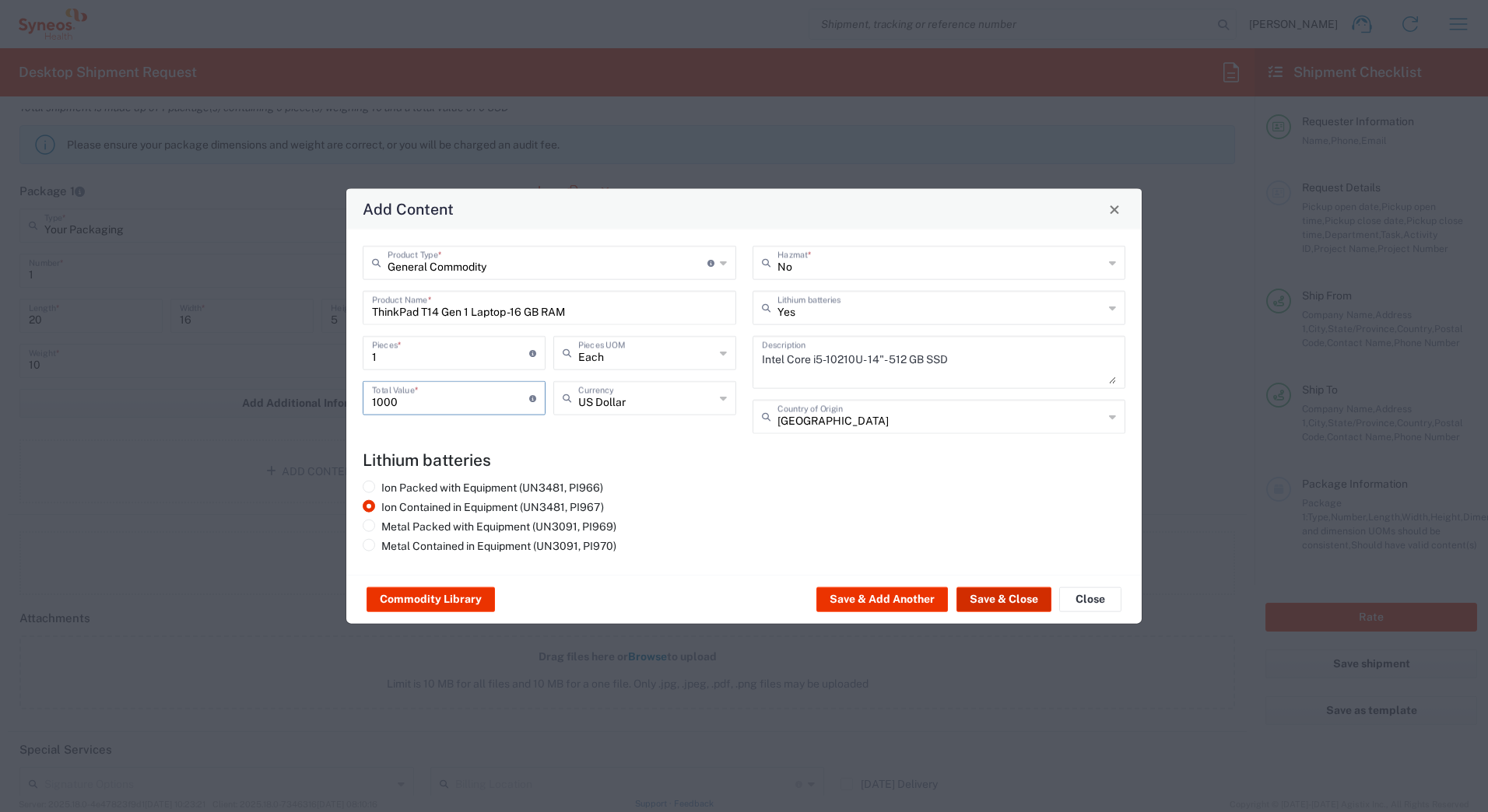
click at [975, 596] on button "Save & Close" at bounding box center [1004, 600] width 95 height 25
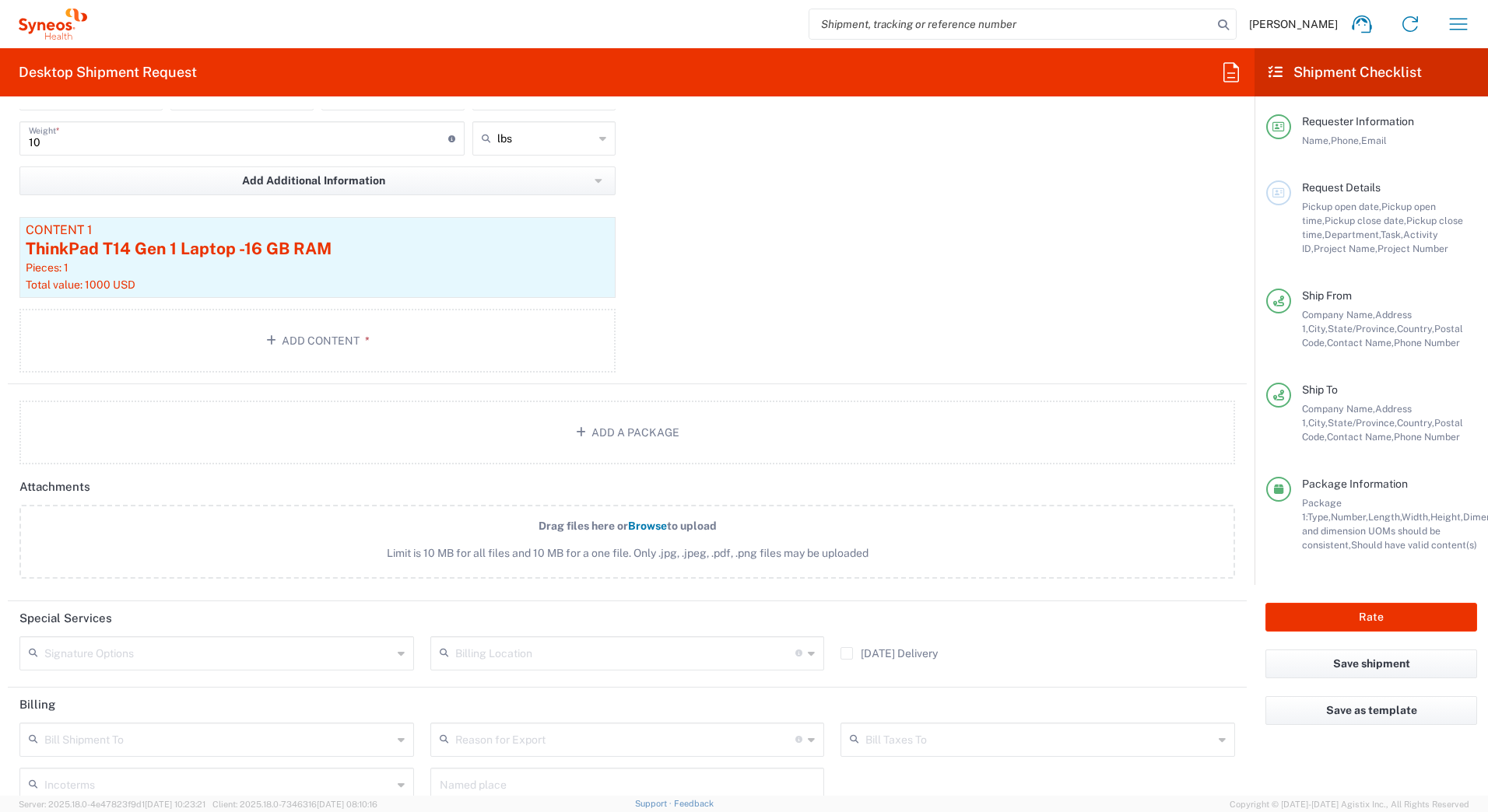
scroll to position [1669, 0]
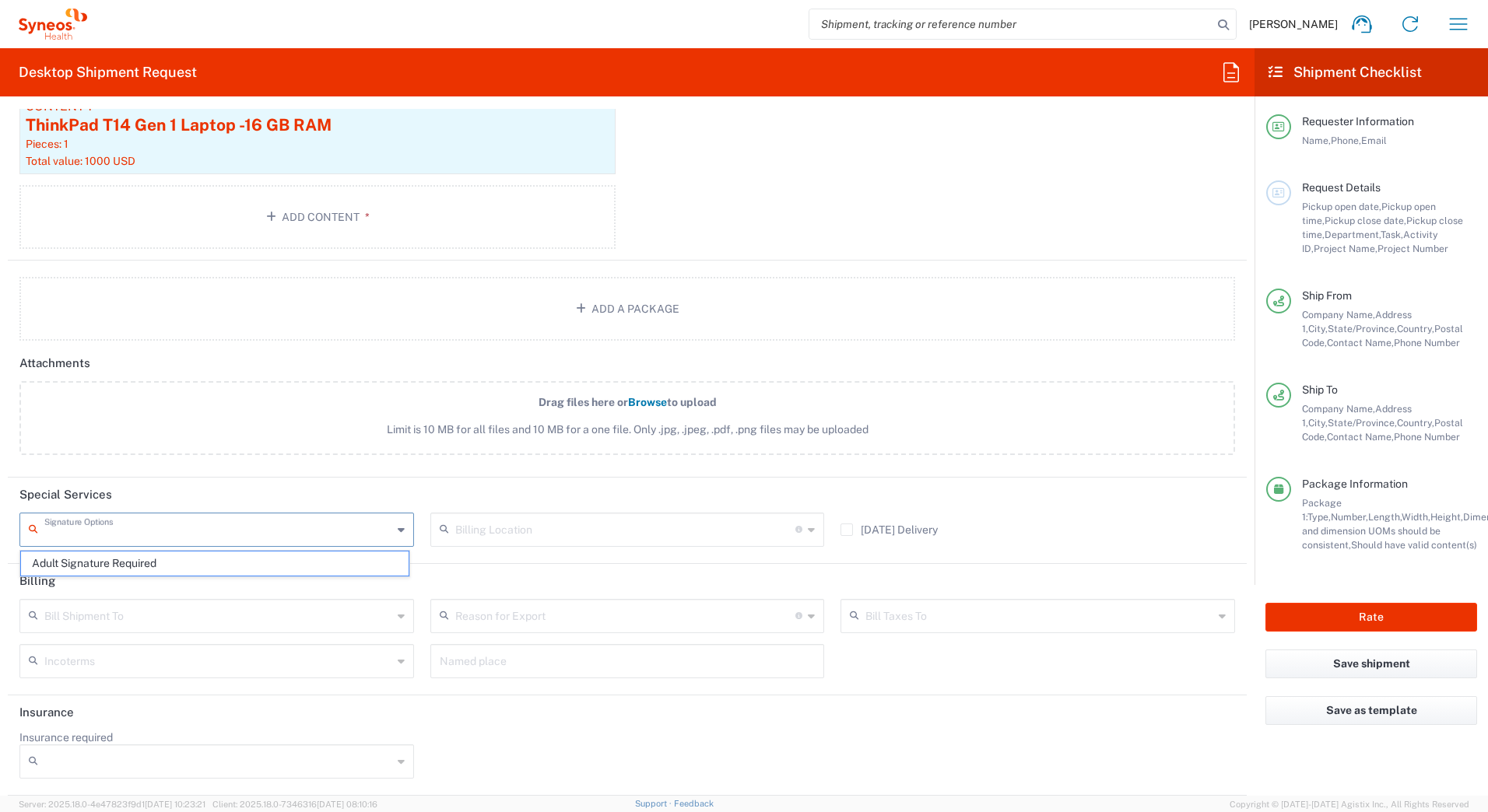
click at [84, 520] on input "text" at bounding box center [219, 529] width 348 height 28
click at [76, 555] on span "Adult Signature Required" at bounding box center [215, 563] width 388 height 24
type input "Adult Signature Required"
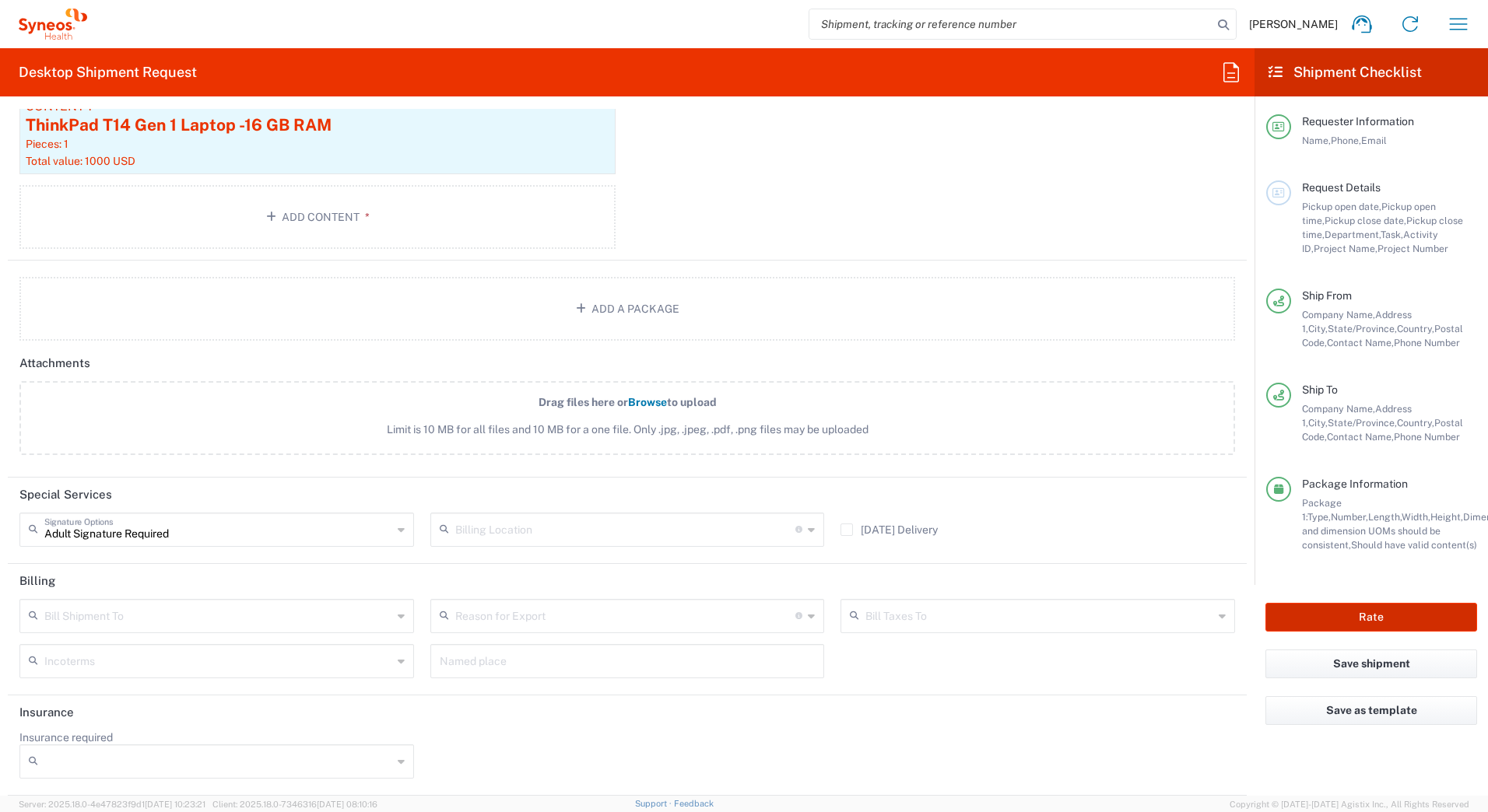
click at [1347, 610] on button "Rate" at bounding box center [1371, 617] width 212 height 29
type input "6240"
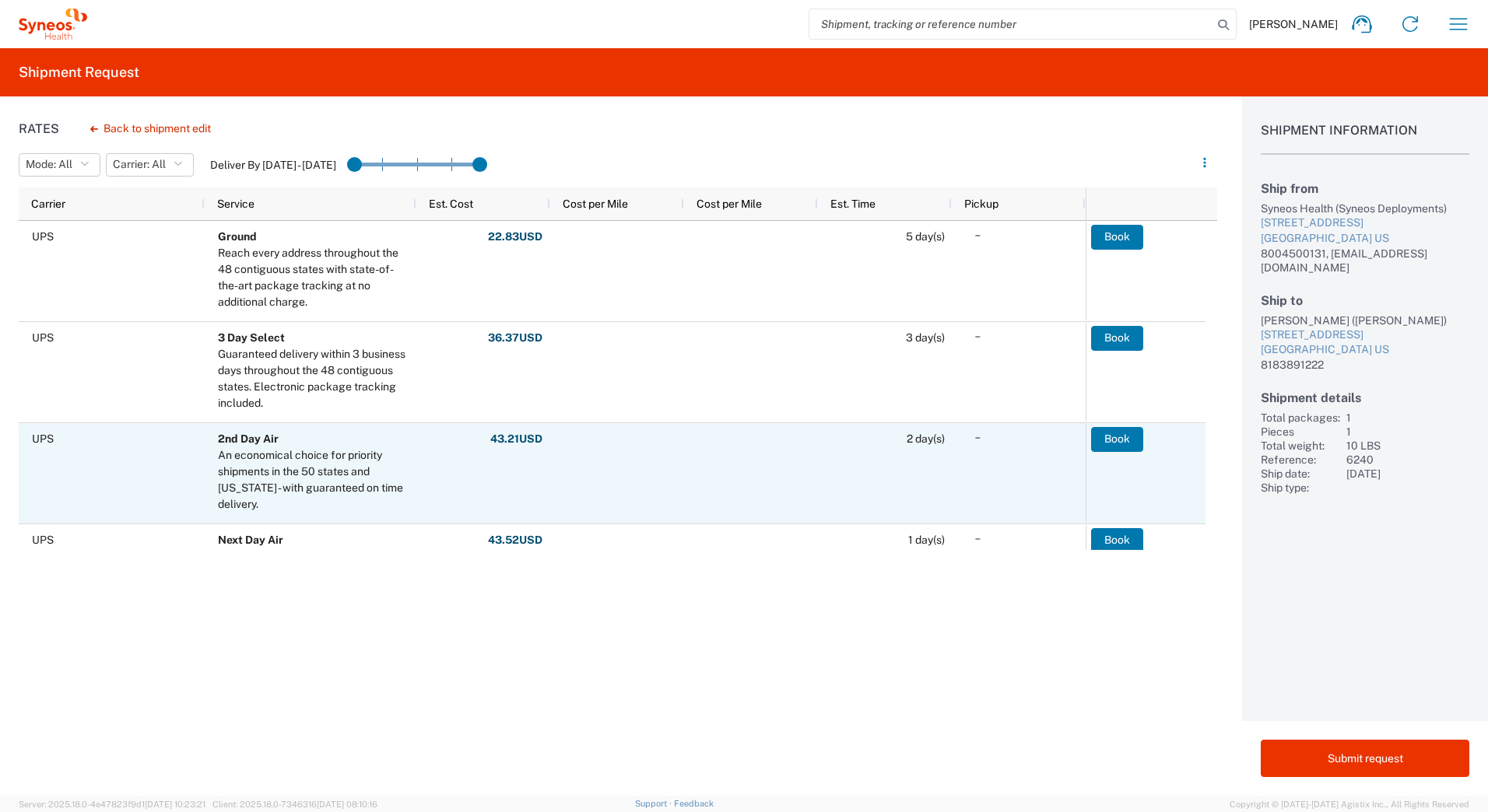
scroll to position [78, 0]
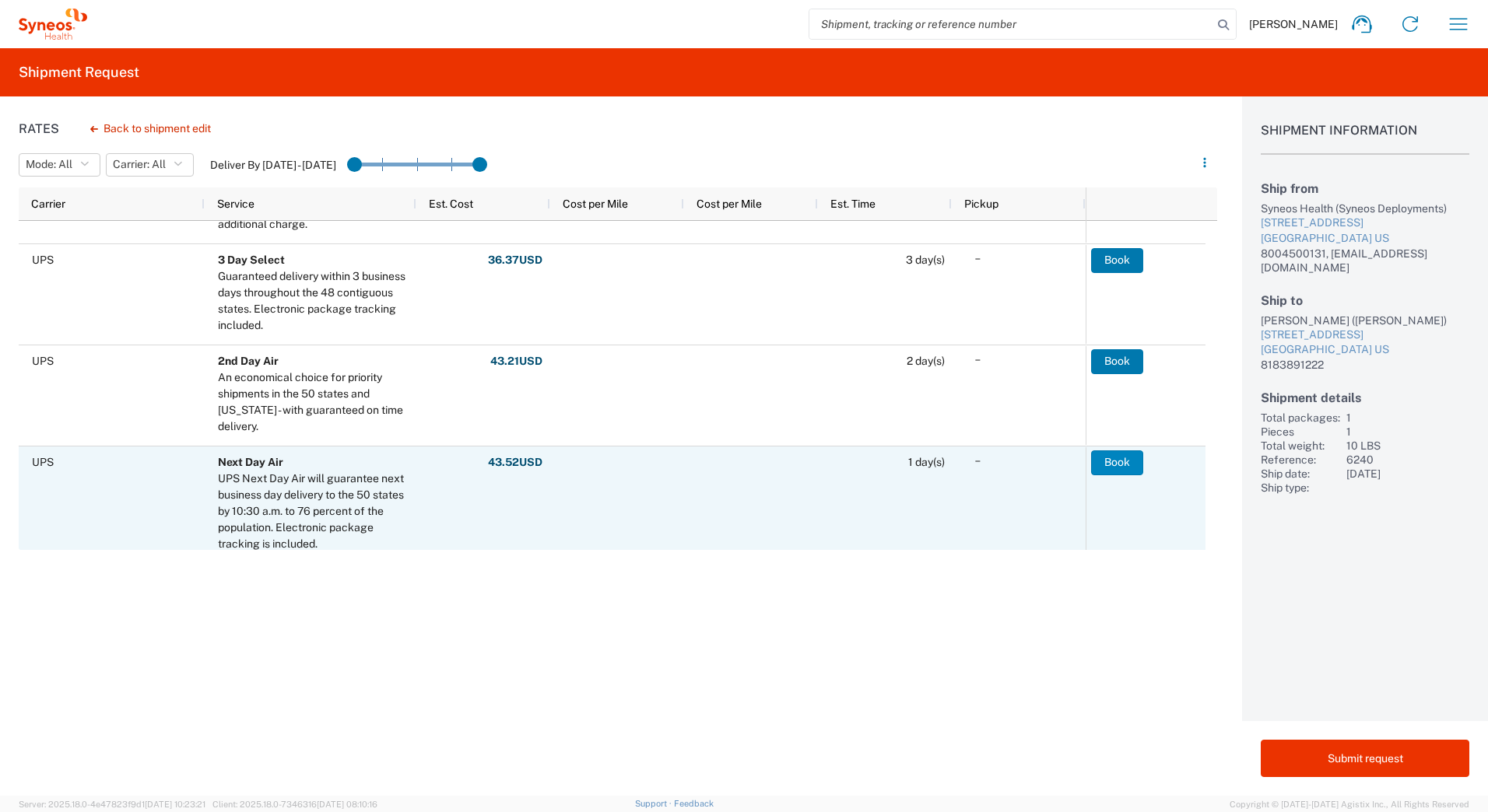
click at [1104, 465] on button "Book" at bounding box center [1116, 463] width 52 height 25
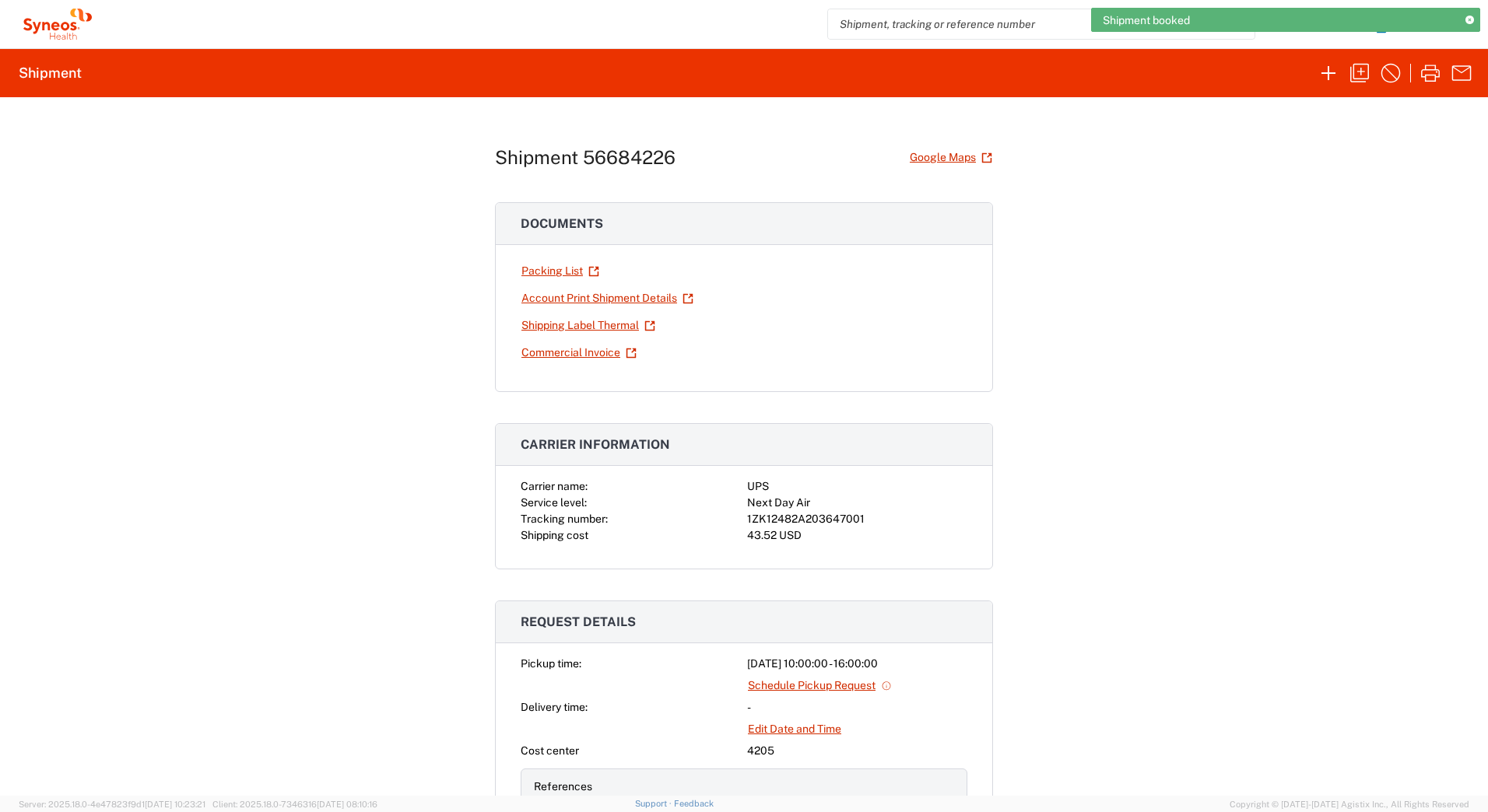
click at [834, 512] on div "1ZK12482A203647001" at bounding box center [858, 519] width 221 height 16
click at [837, 520] on div "1ZK12482A203647001" at bounding box center [858, 519] width 221 height 16
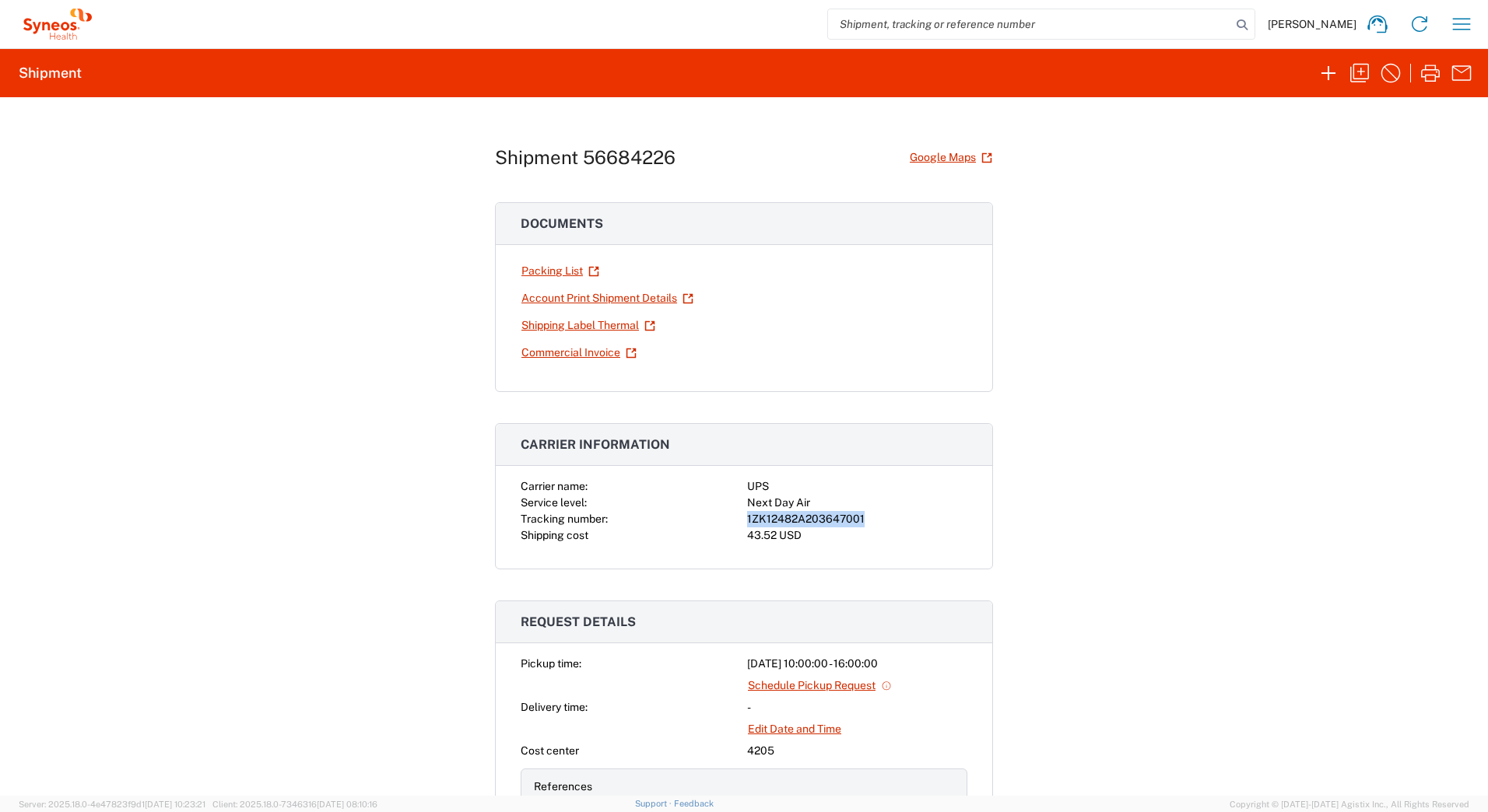
click at [837, 520] on div "1ZK12482A203647001" at bounding box center [858, 519] width 221 height 16
copy div "1ZK12482A203647001"
click at [1425, 70] on icon "button" at bounding box center [1430, 73] width 25 height 25
